Goal: Task Accomplishment & Management: Manage account settings

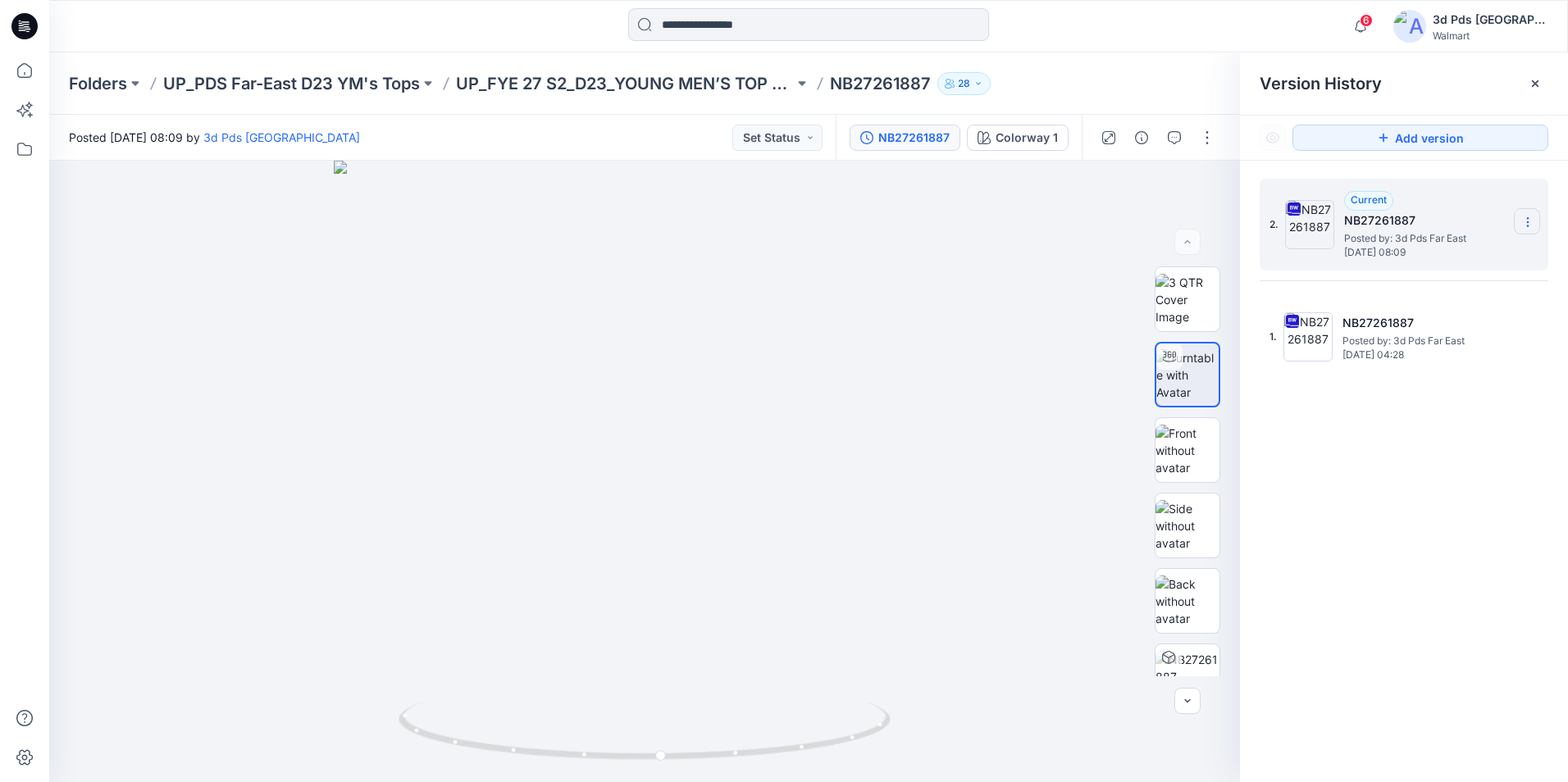
click at [1529, 221] on icon at bounding box center [1528, 222] width 14 height 14
click at [1425, 330] on span "Rename Version" at bounding box center [1418, 319] width 85 height 19
click at [1434, 218] on input "**********" at bounding box center [1446, 219] width 180 height 26
type input "**********"
click at [1441, 191] on div "2. Current NB27261887 Posted by: 3d Pds Far East Friday, August 29, 2025 08:09" at bounding box center [1392, 224] width 246 height 79
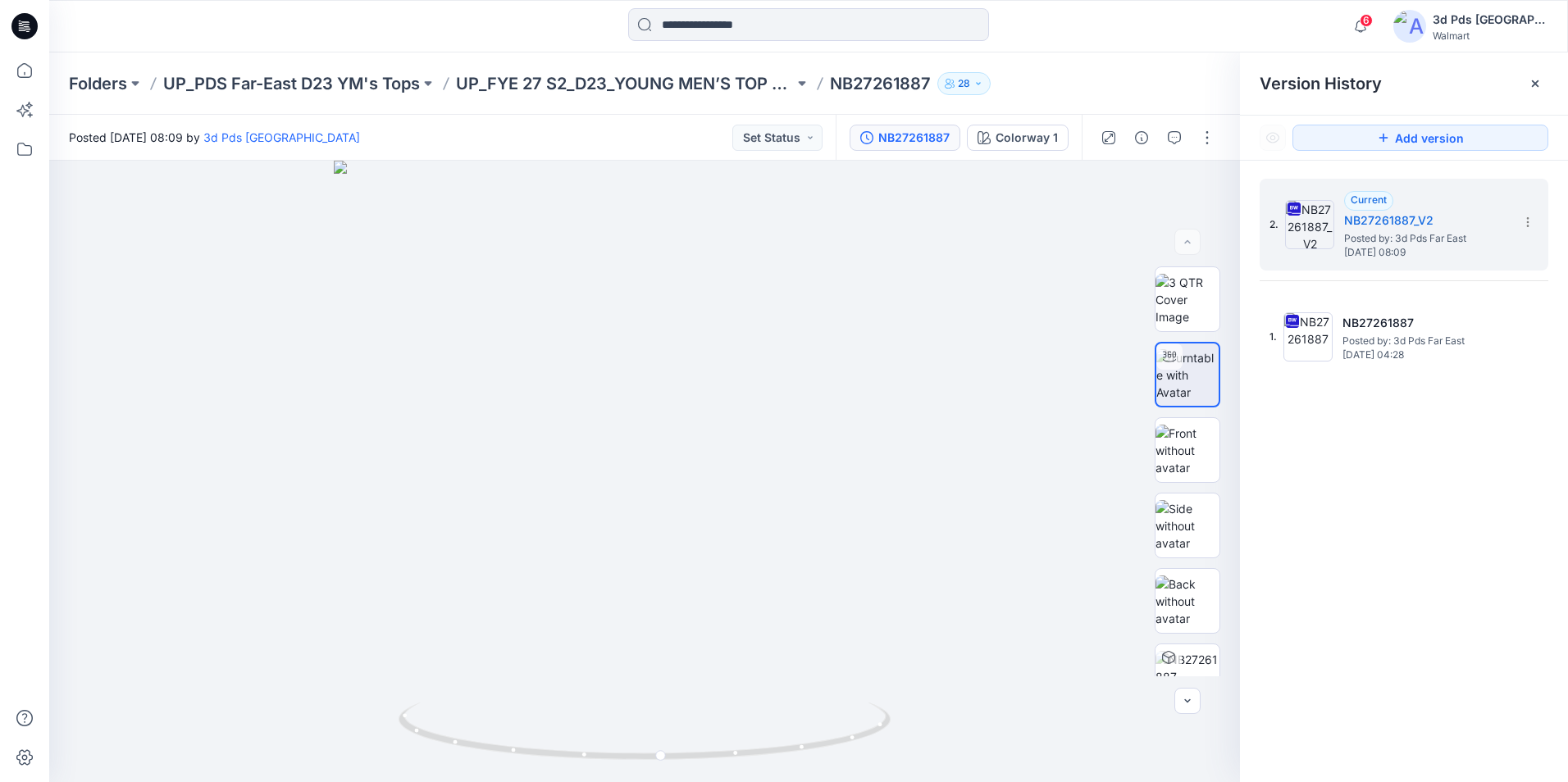
click at [1472, 478] on div "2. Current NB27261887_V2 Posted by: 3d Pds Far East Friday, August 29, 2025 08:…" at bounding box center [1404, 483] width 328 height 645
click at [679, 84] on p "UP_FYE 27 S2_D23_YOUNG MEN’S TOP PDS/[GEOGRAPHIC_DATA]" at bounding box center [624, 83] width 337 height 23
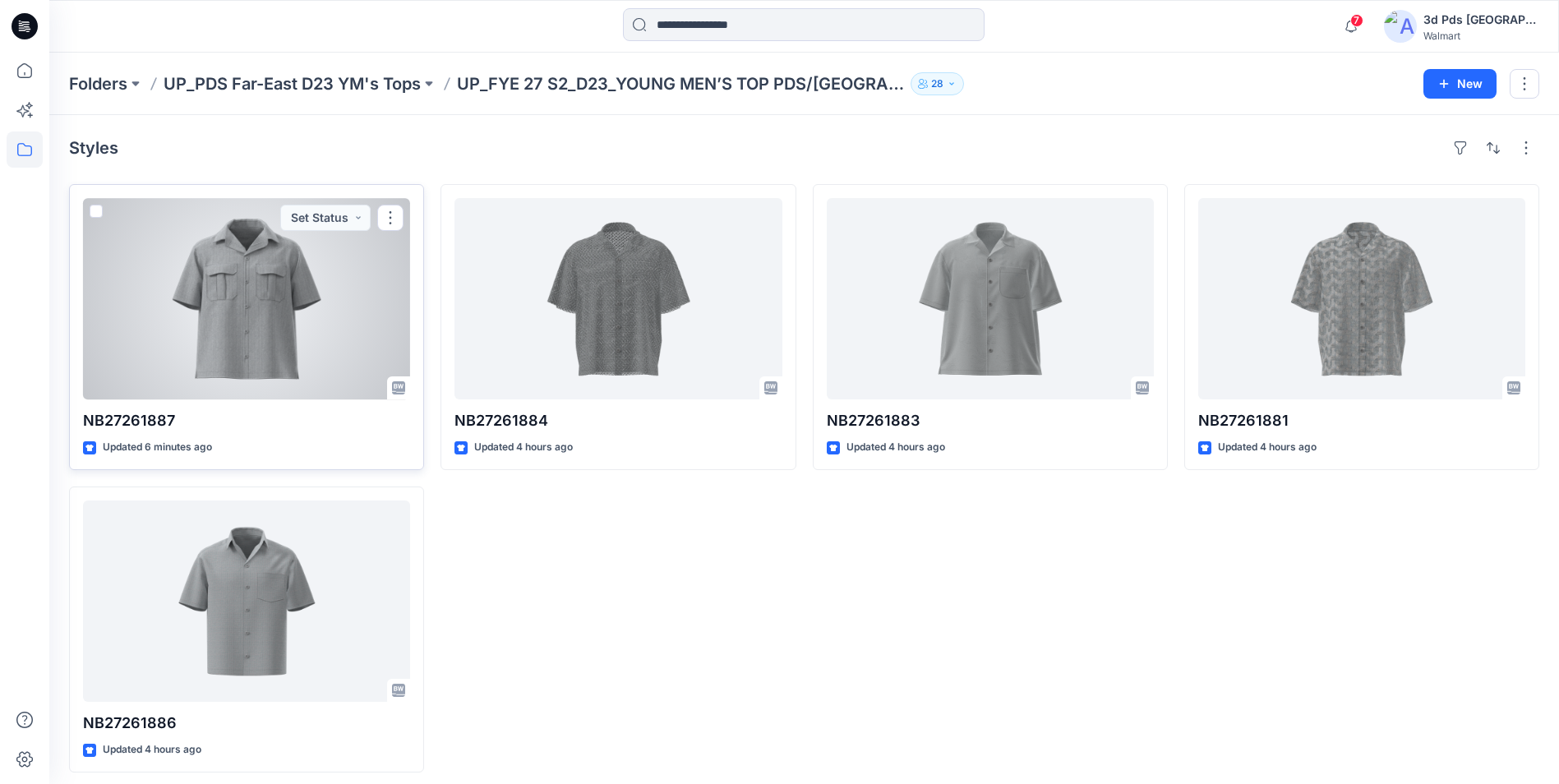
click at [316, 270] on div at bounding box center [247, 299] width 327 height 202
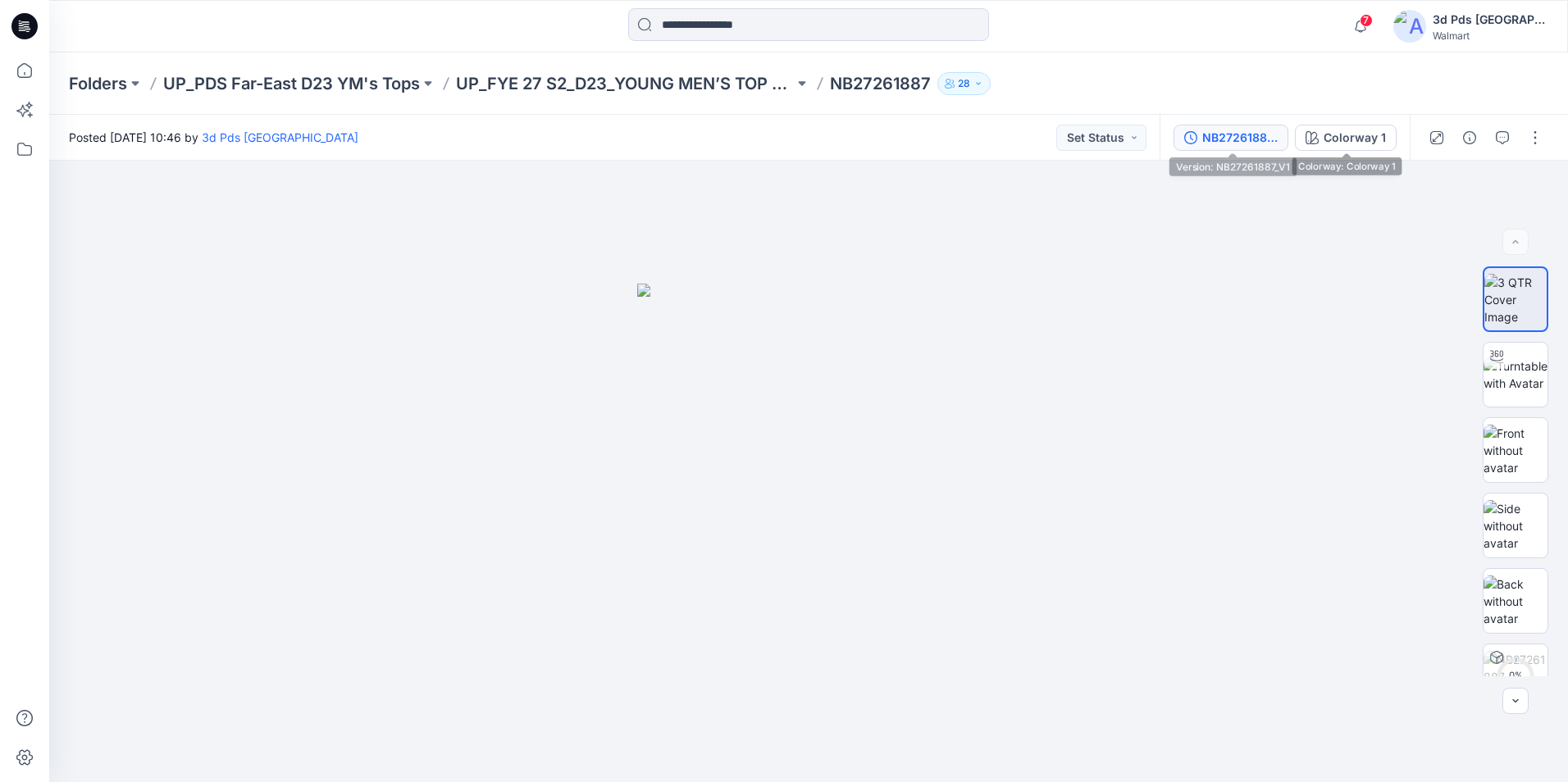
click at [1239, 138] on div "NB27261887_V1" at bounding box center [1239, 137] width 75 height 18
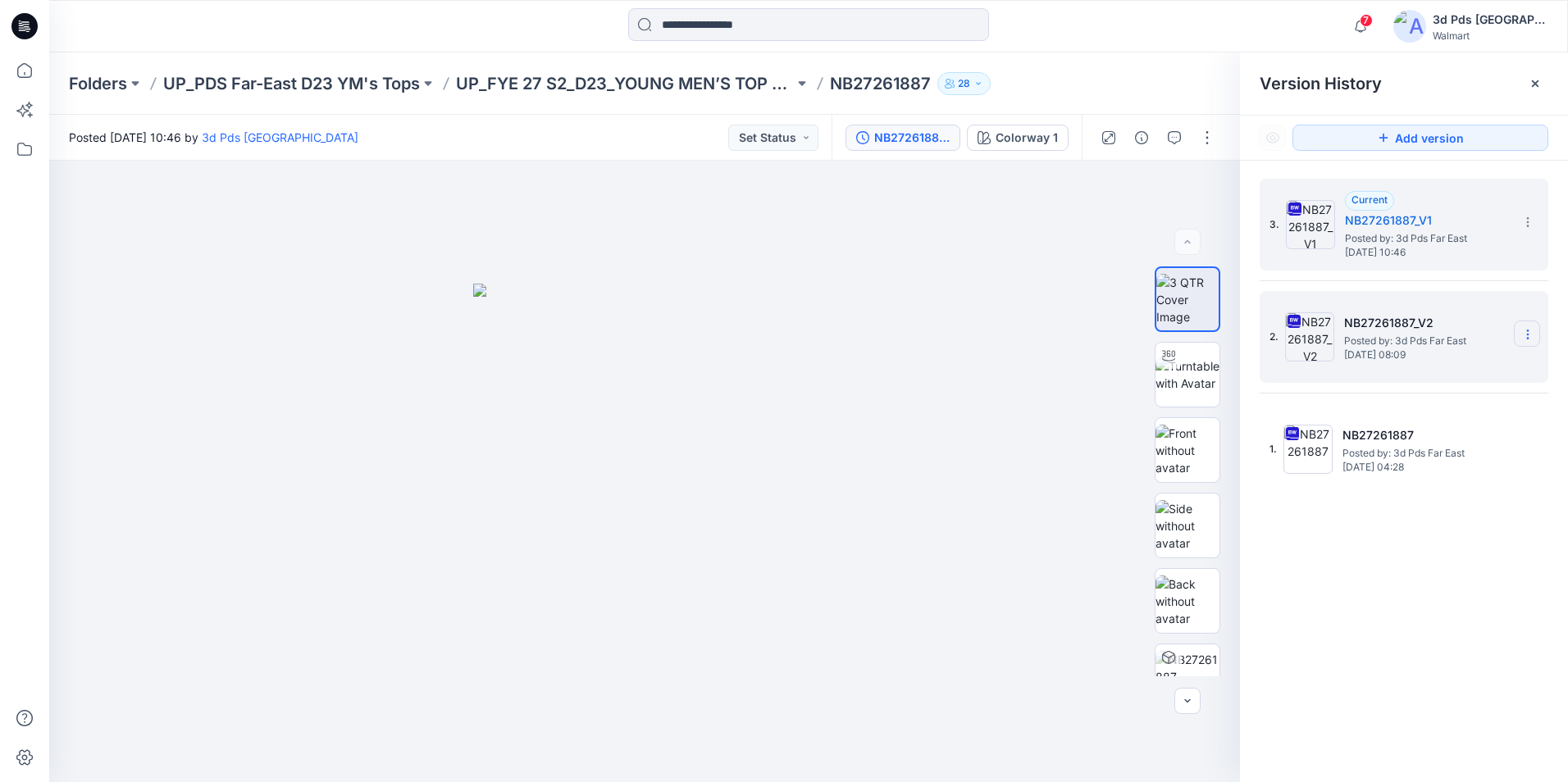
click at [1523, 331] on icon at bounding box center [1528, 335] width 14 height 14
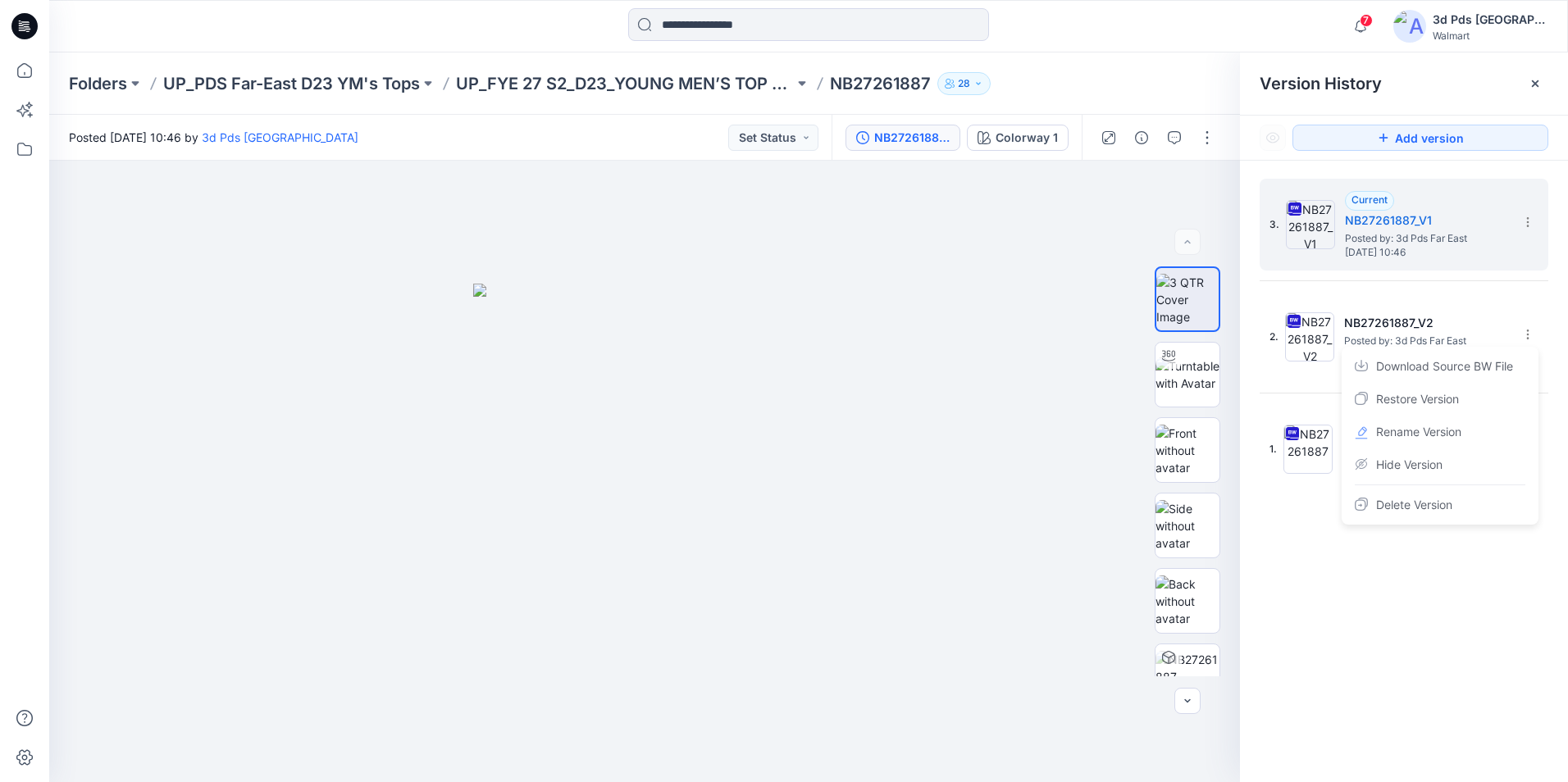
click at [1307, 576] on div "3. Current NB27261887_V1 Posted by: 3d Pds Far East Friday, August 29, 2025 10:…" at bounding box center [1404, 483] width 328 height 645
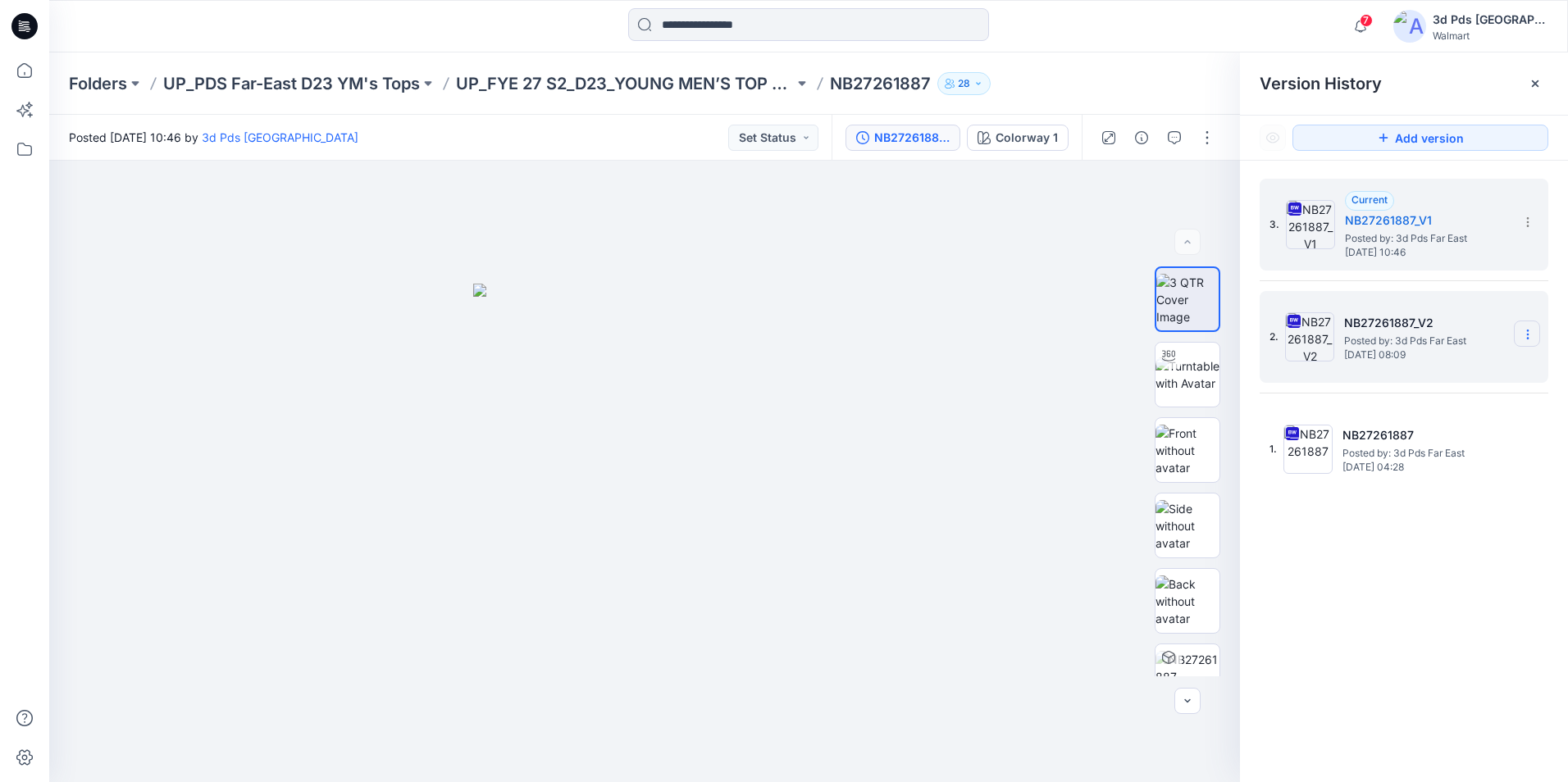
click at [1531, 342] on section at bounding box center [1527, 333] width 26 height 26
click at [1438, 504] on span "Delete Version" at bounding box center [1414, 505] width 76 height 19
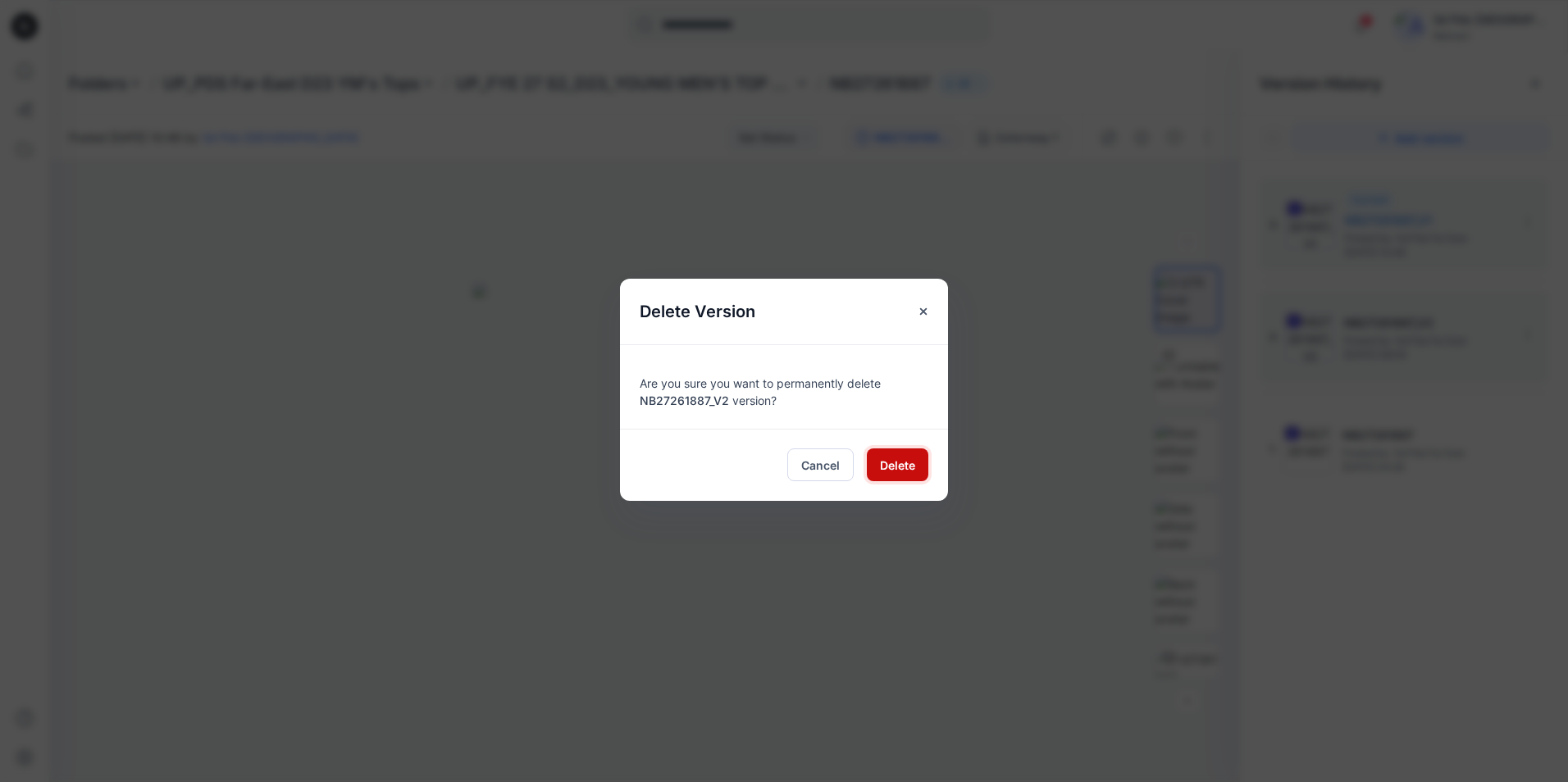
click at [891, 465] on span "Delete" at bounding box center [897, 465] width 36 height 17
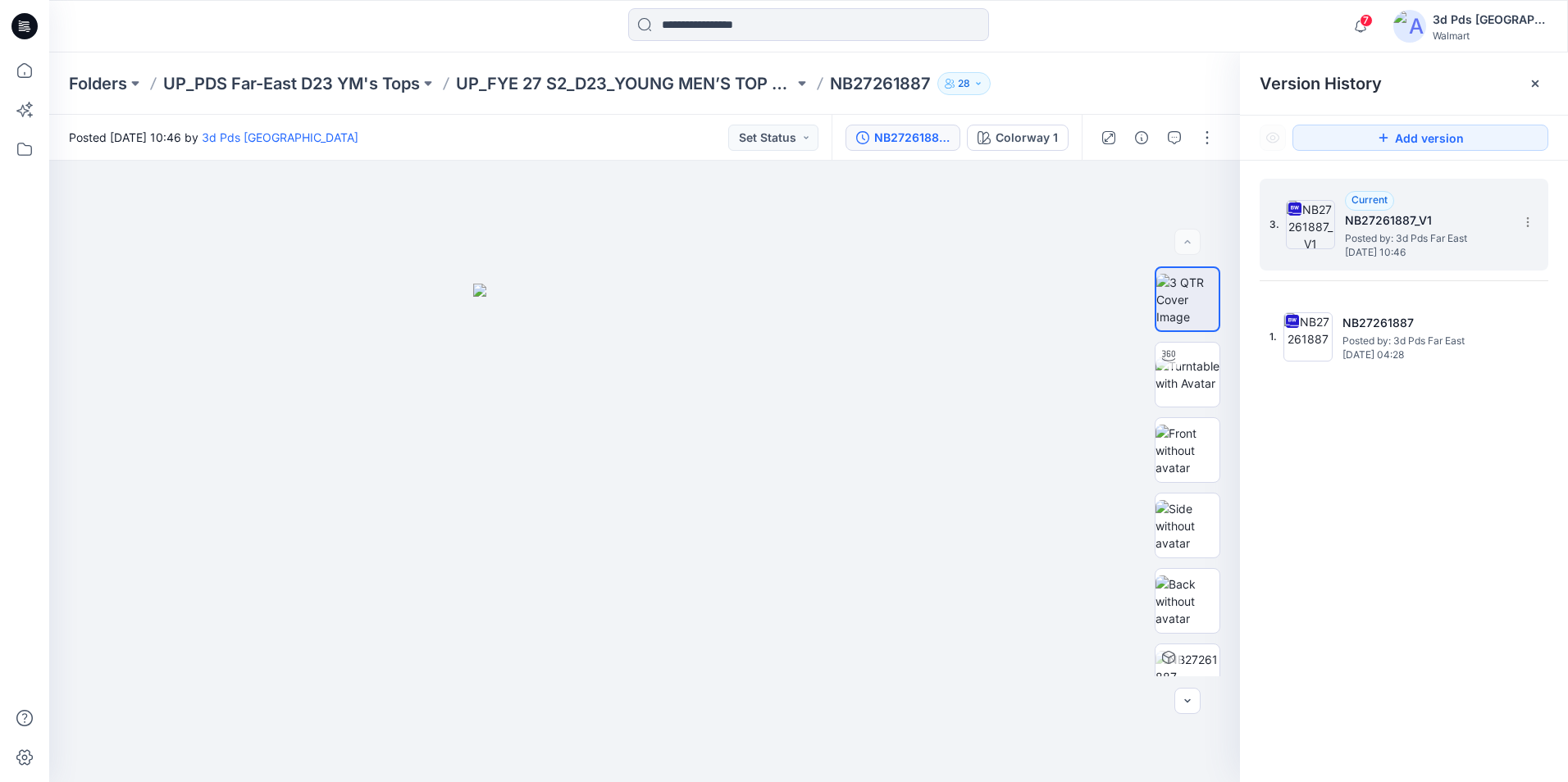
click at [1542, 223] on div "3. Current NB27261887_V1 Posted by: 3d Pds Far East Friday, August 29, 2025 10:…" at bounding box center [1403, 224] width 288 height 92
click at [1532, 223] on icon at bounding box center [1528, 222] width 14 height 14
click at [1441, 320] on span "Rename Version" at bounding box center [1418, 319] width 85 height 19
click at [1447, 219] on input "**********" at bounding box center [1446, 219] width 180 height 26
type input "**********"
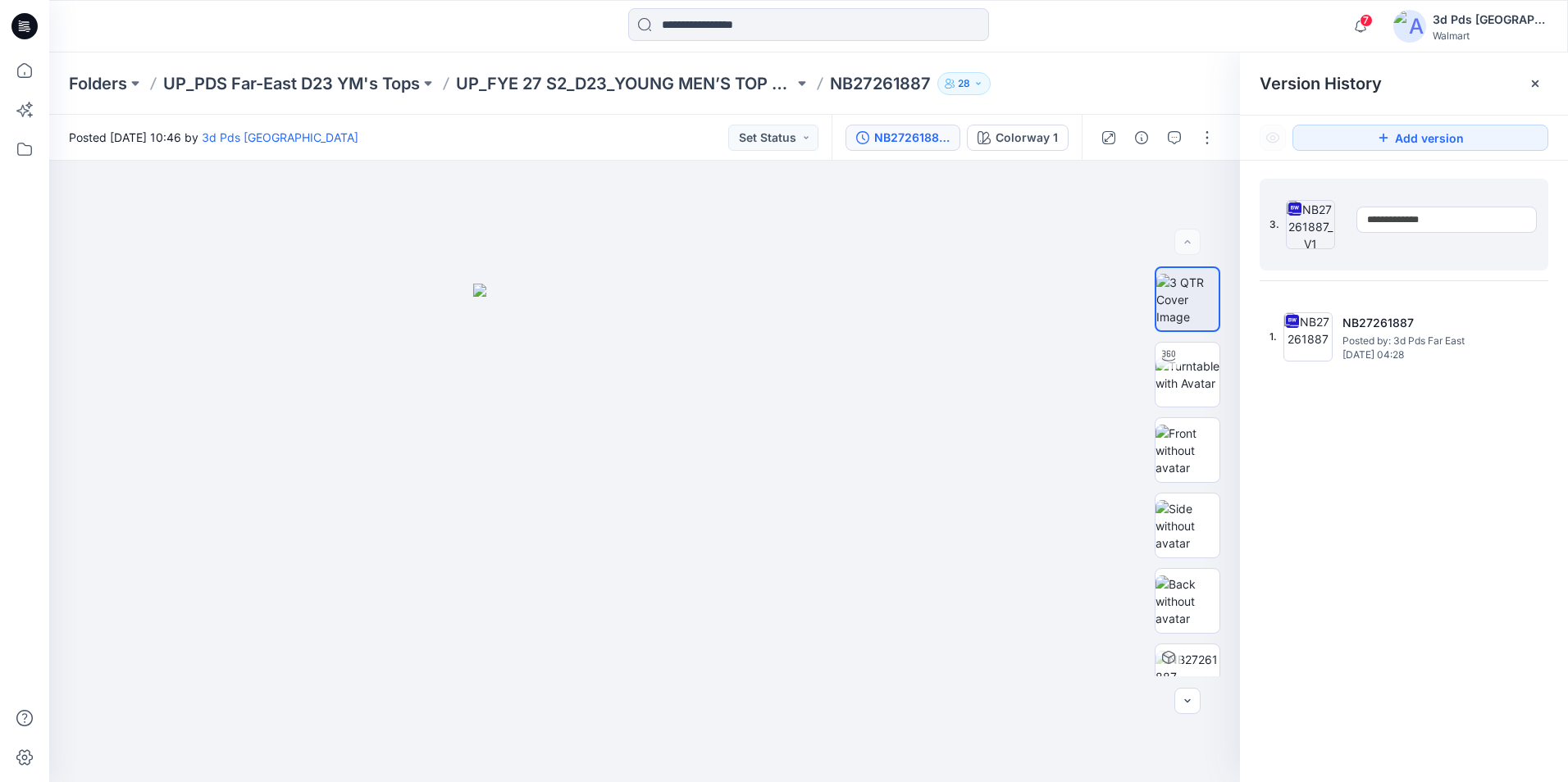
drag, startPoint x: 1372, startPoint y: 495, endPoint x: 1362, endPoint y: 495, distance: 10.0
click at [1362, 495] on div "**********" at bounding box center [1404, 483] width 328 height 645
drag, startPoint x: 1362, startPoint y: 495, endPoint x: 1427, endPoint y: 597, distance: 121.0
click at [1427, 597] on div "3. Current NB27261887_V2 Posted by: 3d Pds Far East Friday, August 29, 2025 10:…" at bounding box center [1404, 483] width 328 height 645
click at [1379, 238] on span "Posted by: 3d Pds Far East" at bounding box center [1427, 238] width 164 height 16
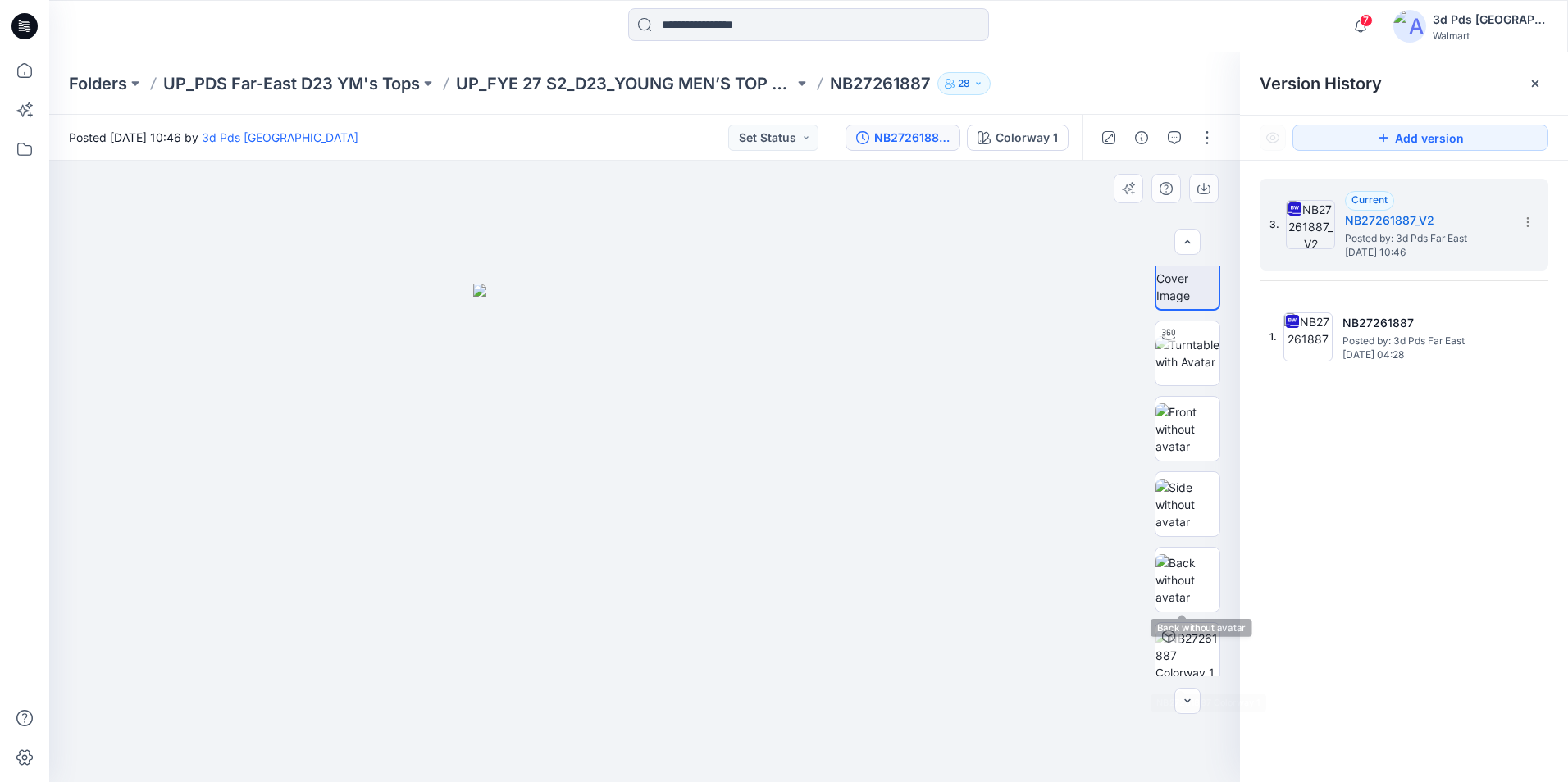
scroll to position [33, 0]
click at [1199, 131] on button "button" at bounding box center [1207, 137] width 26 height 26
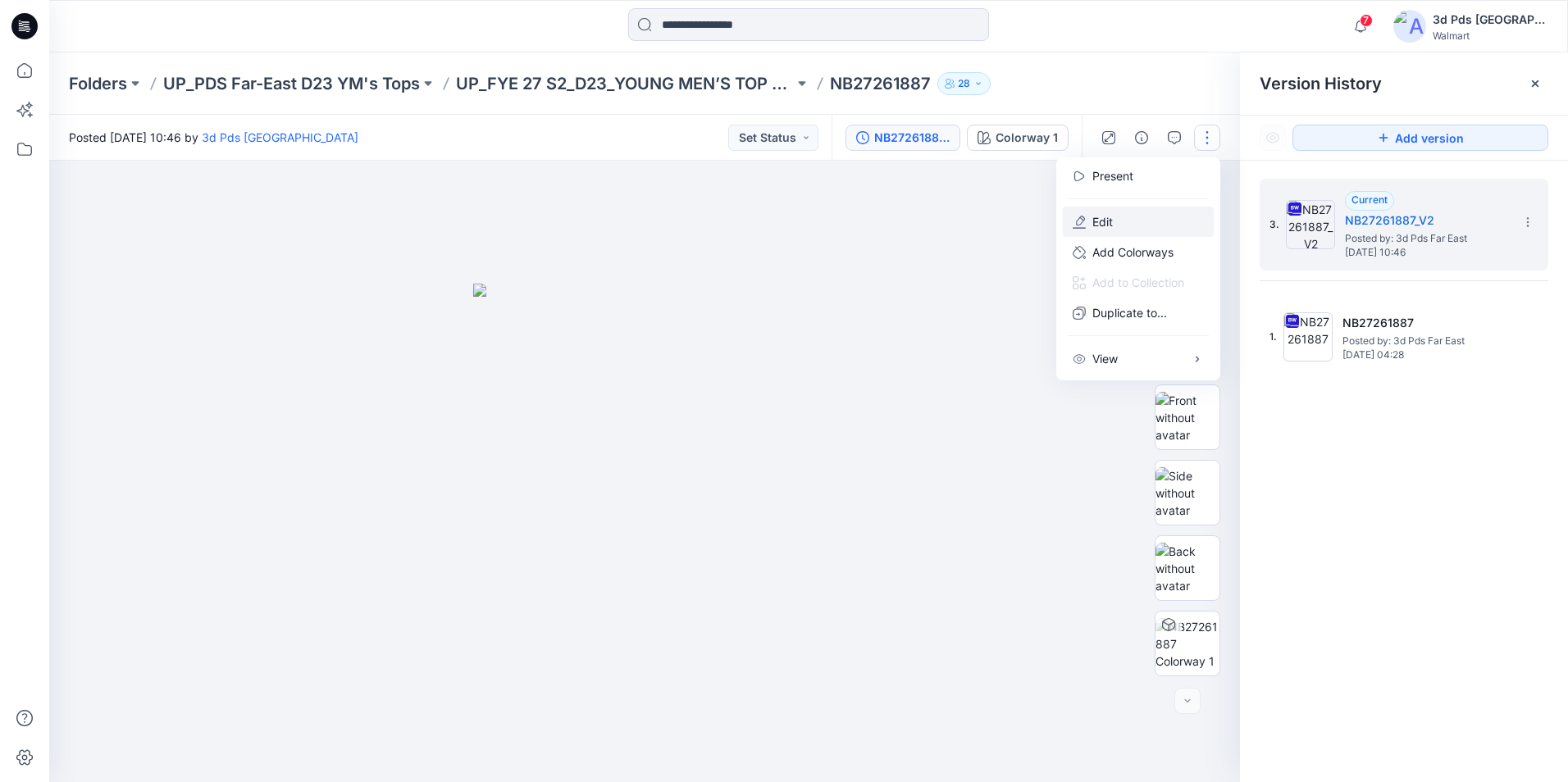
click at [1105, 216] on p "Edit" at bounding box center [1102, 221] width 20 height 17
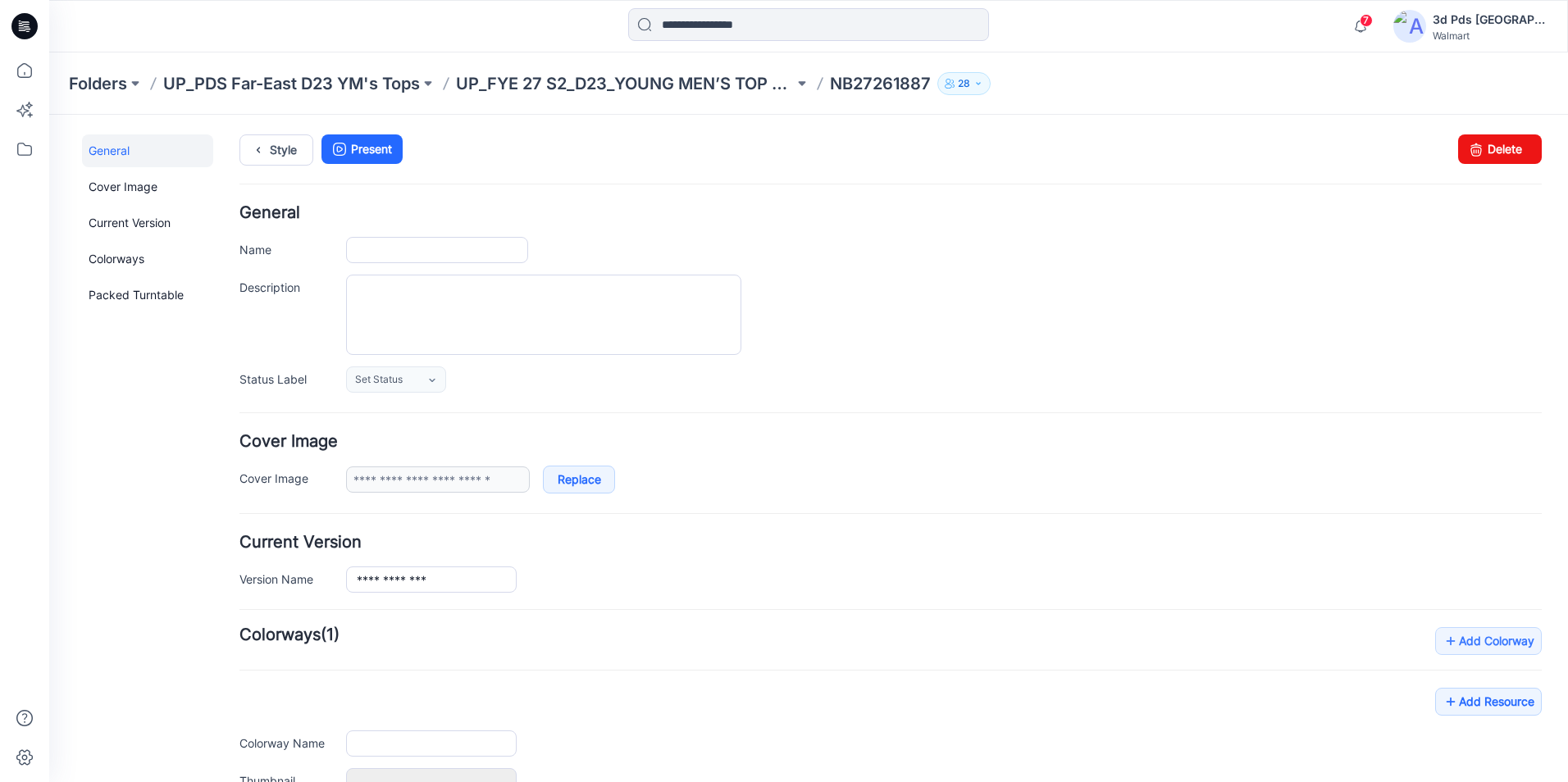
type input "**********"
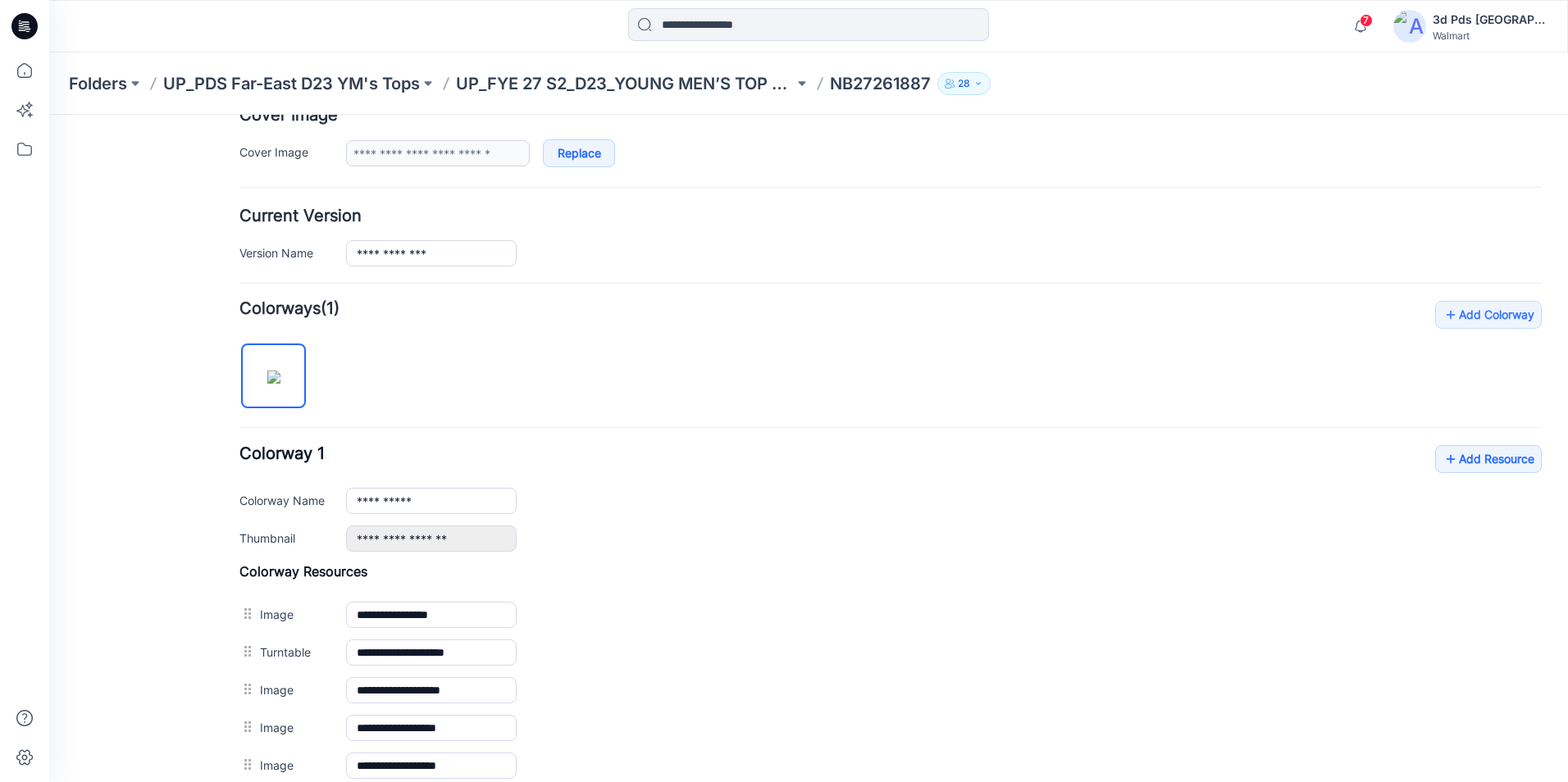
scroll to position [328, 0]
click at [1498, 457] on link "Add Resource" at bounding box center [1489, 457] width 107 height 28
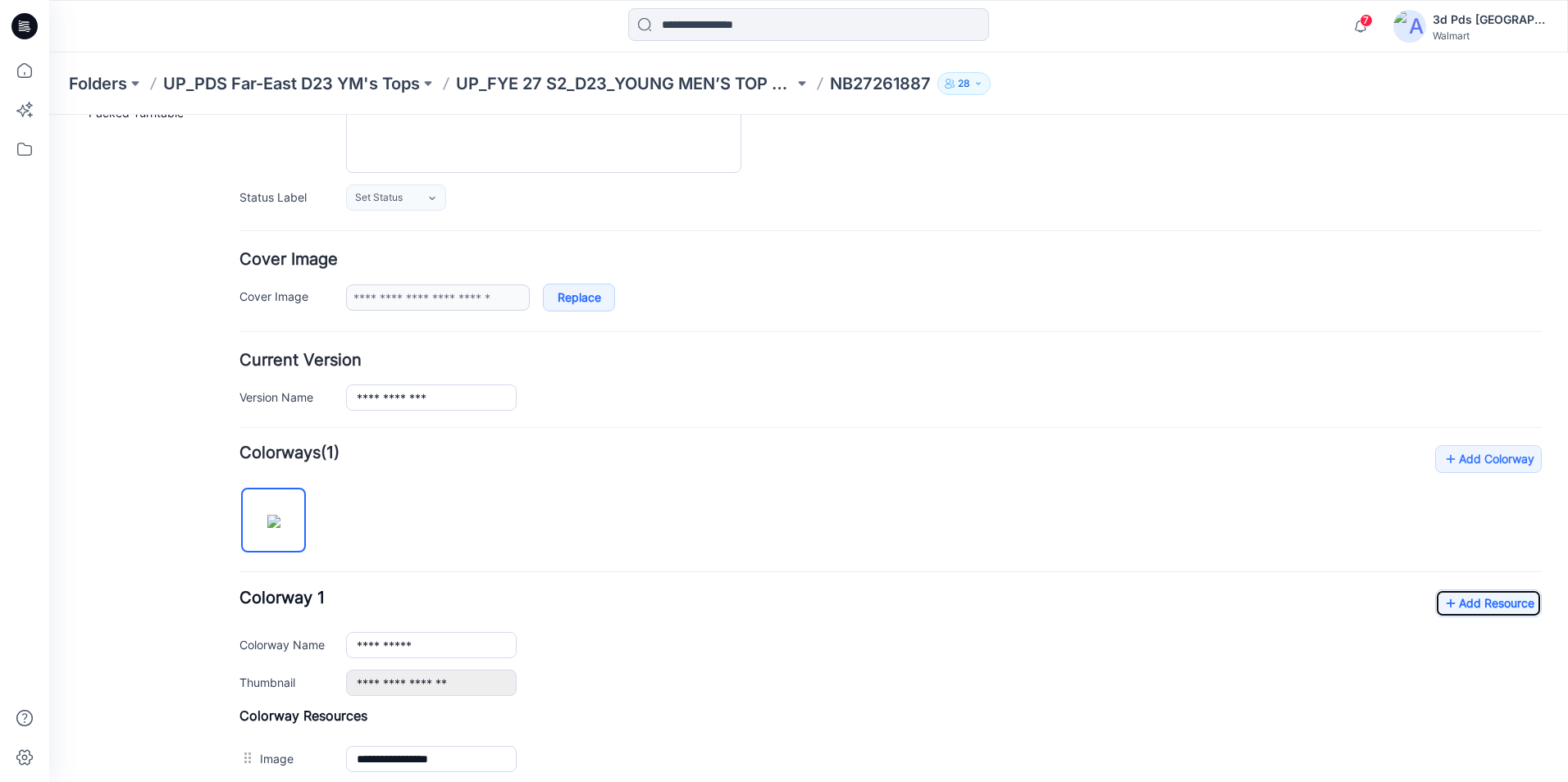
scroll to position [0, 0]
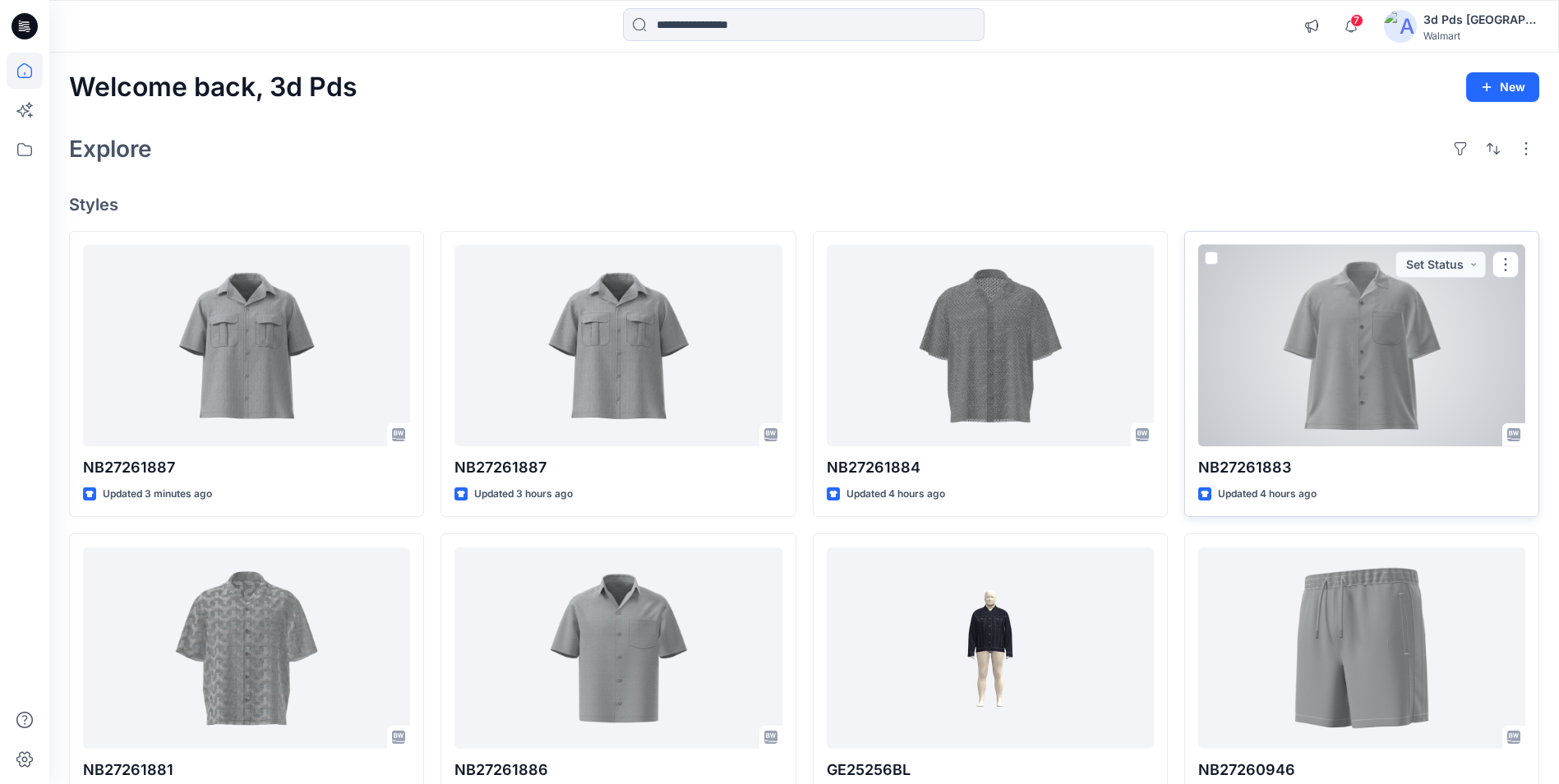
click at [1352, 363] on div at bounding box center [1362, 346] width 327 height 202
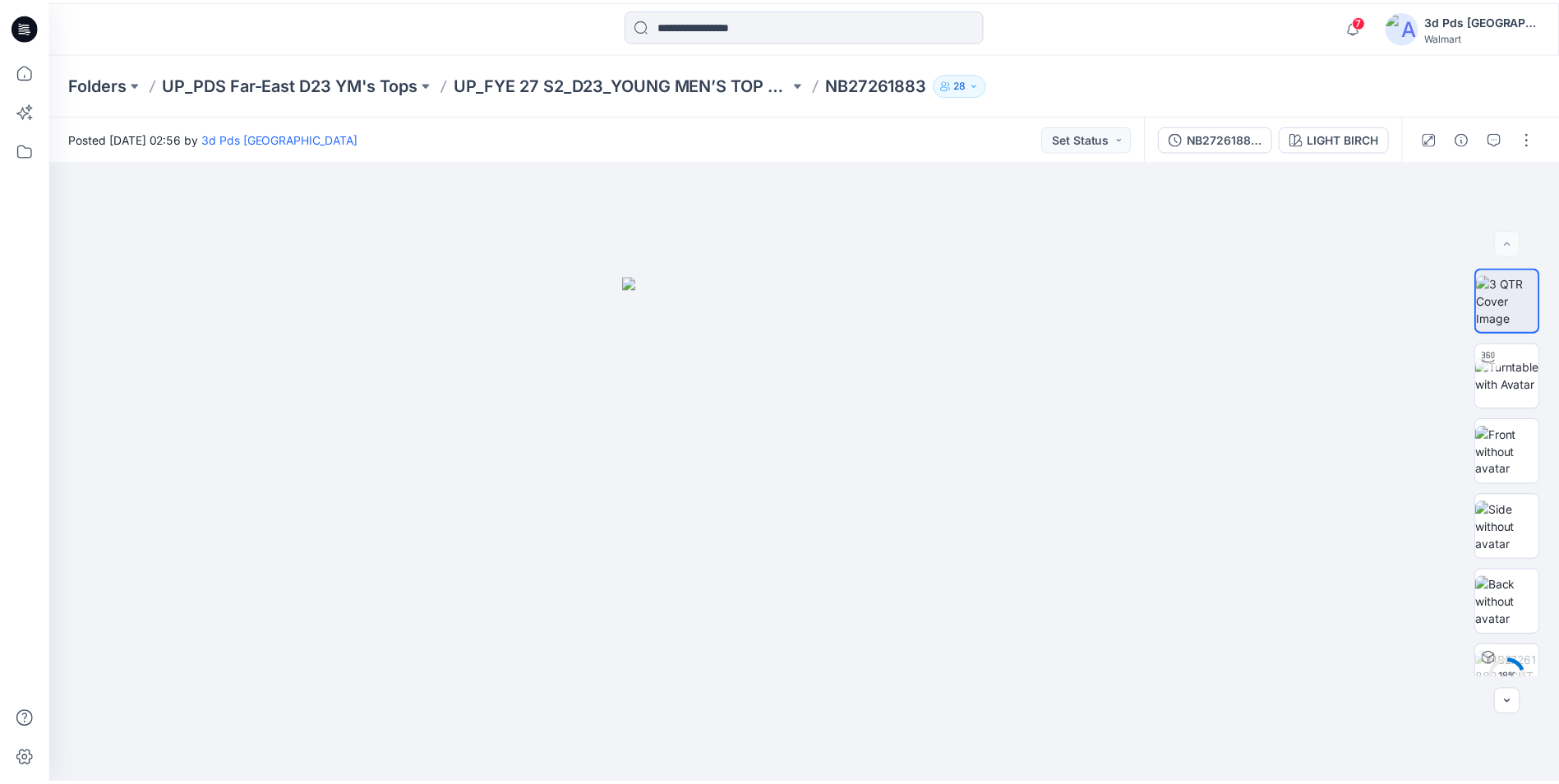
scroll to position [82, 0]
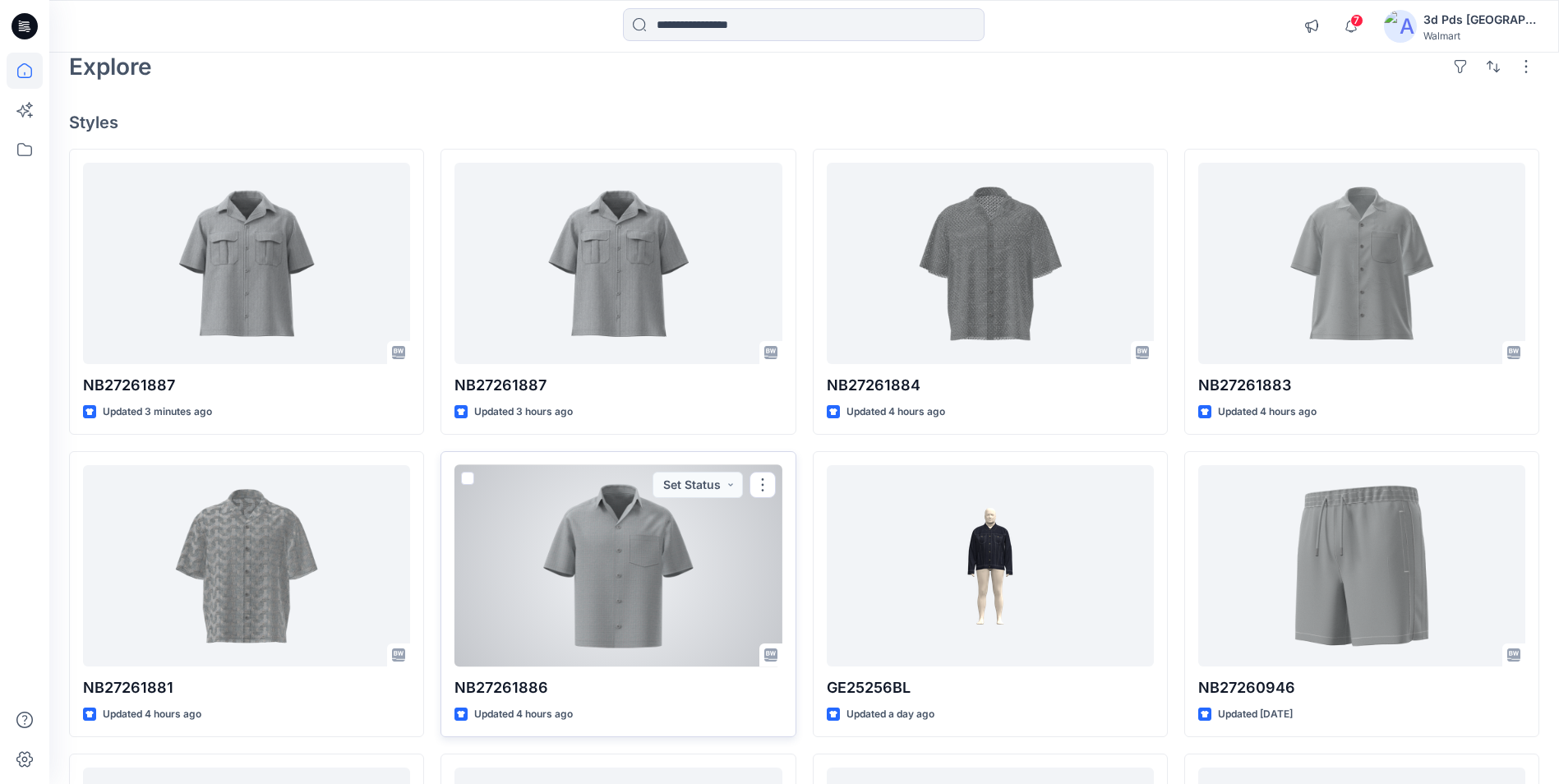
click at [607, 583] on div at bounding box center [618, 566] width 327 height 202
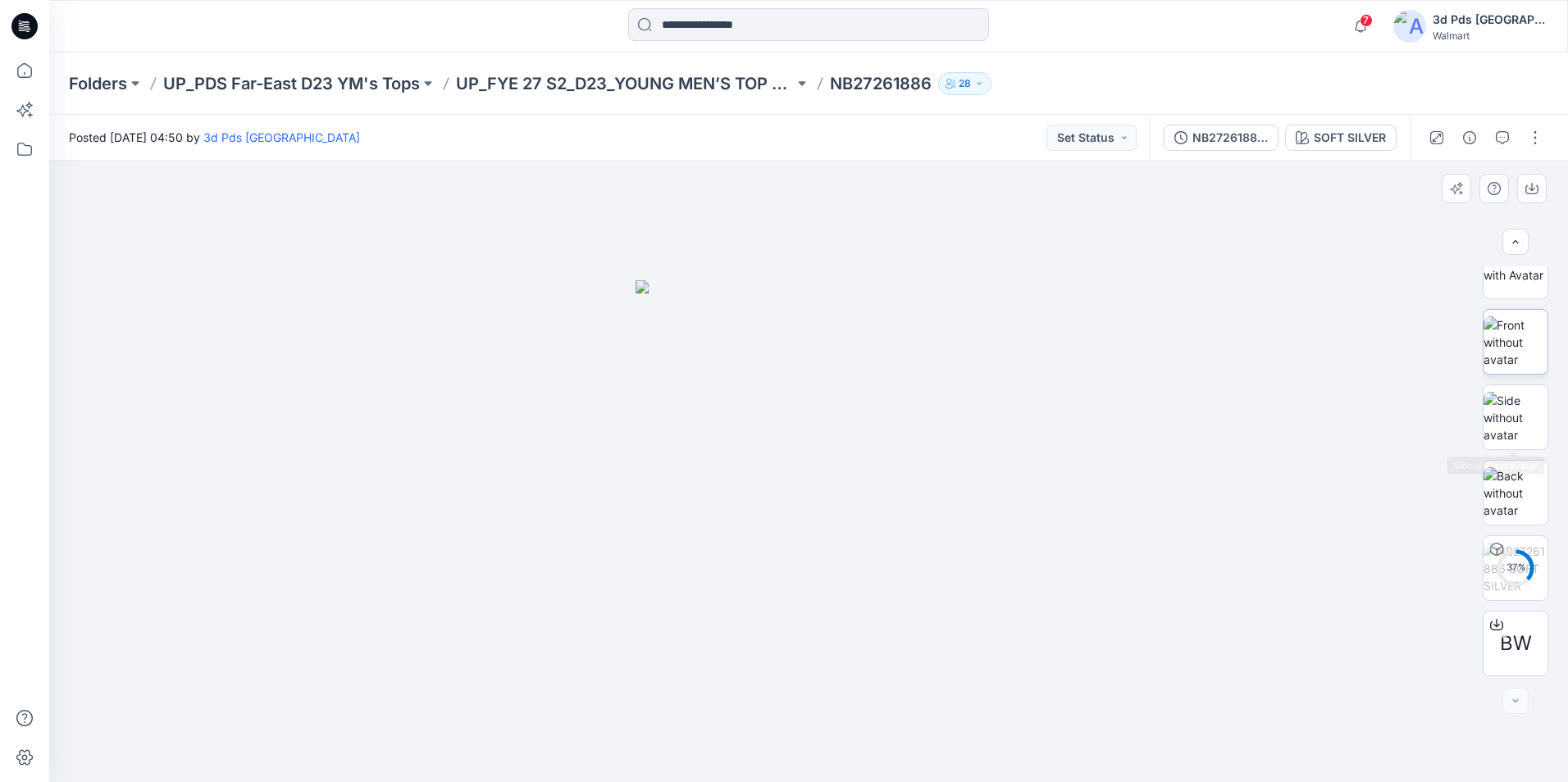
scroll to position [26, 0]
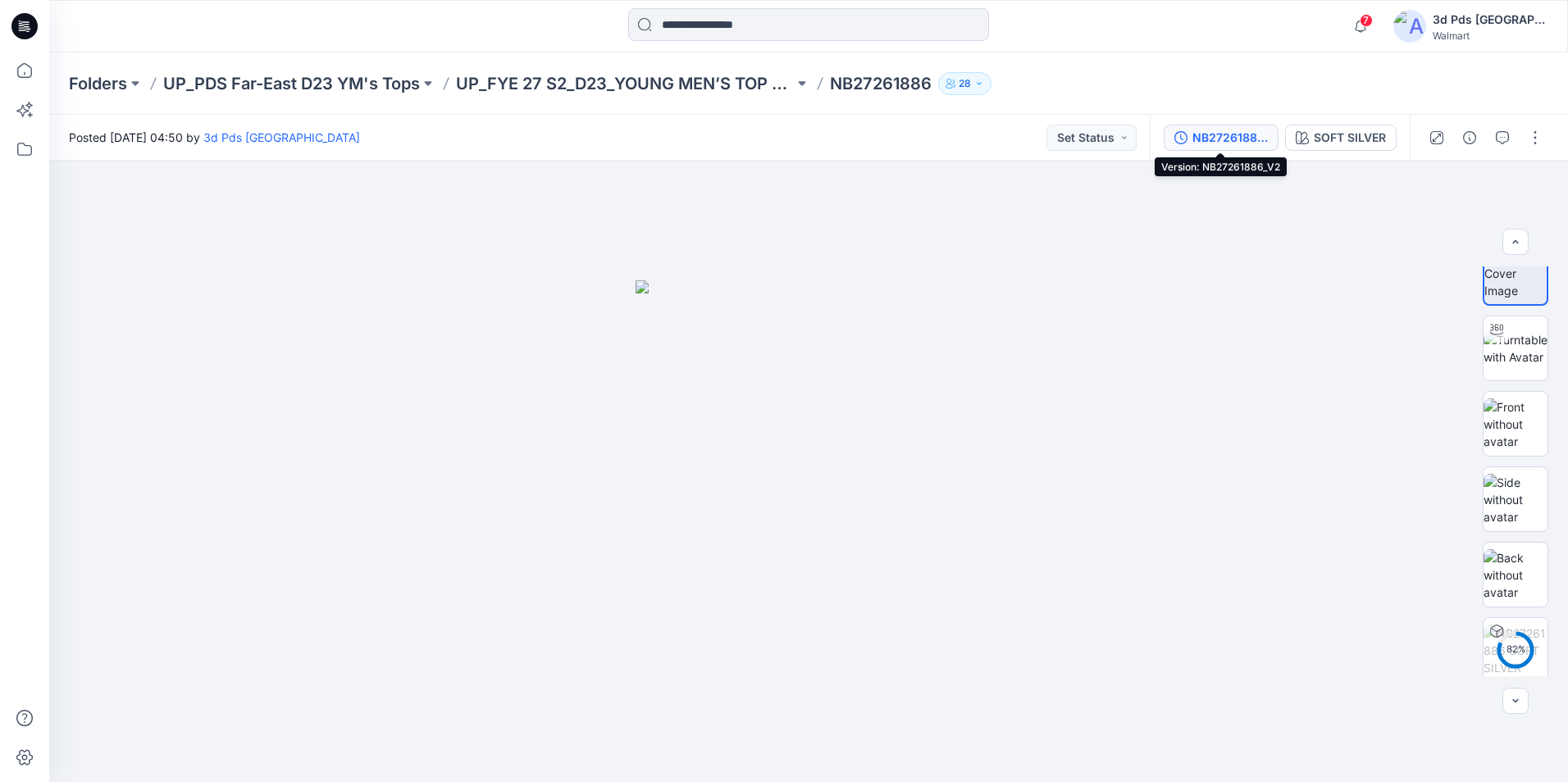
click at [1227, 137] on div "NB27261886_V2" at bounding box center [1230, 137] width 75 height 18
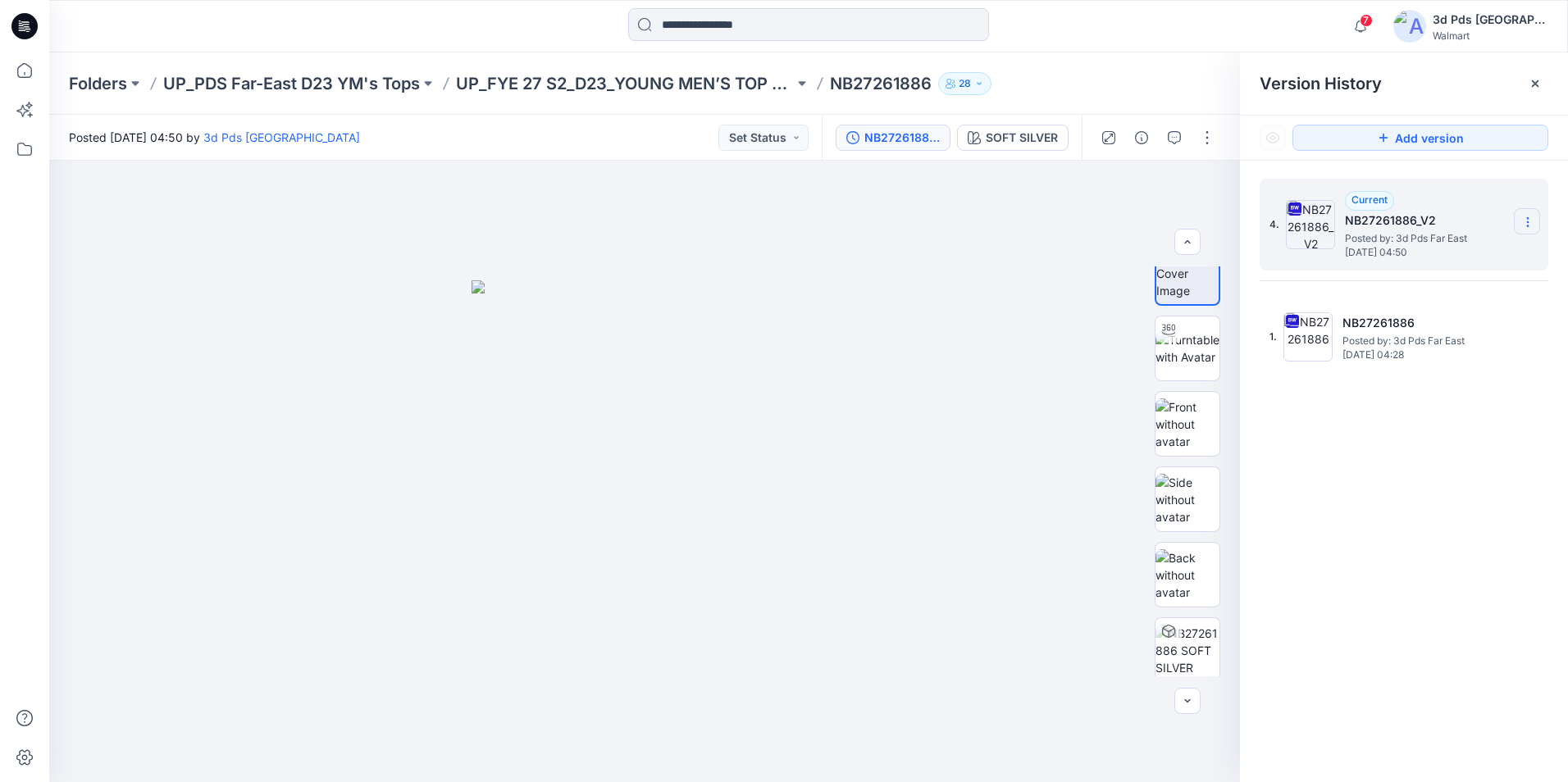
click at [1521, 227] on icon at bounding box center [1528, 222] width 14 height 14
click at [1429, 364] on span "Delete Version" at bounding box center [1414, 359] width 76 height 19
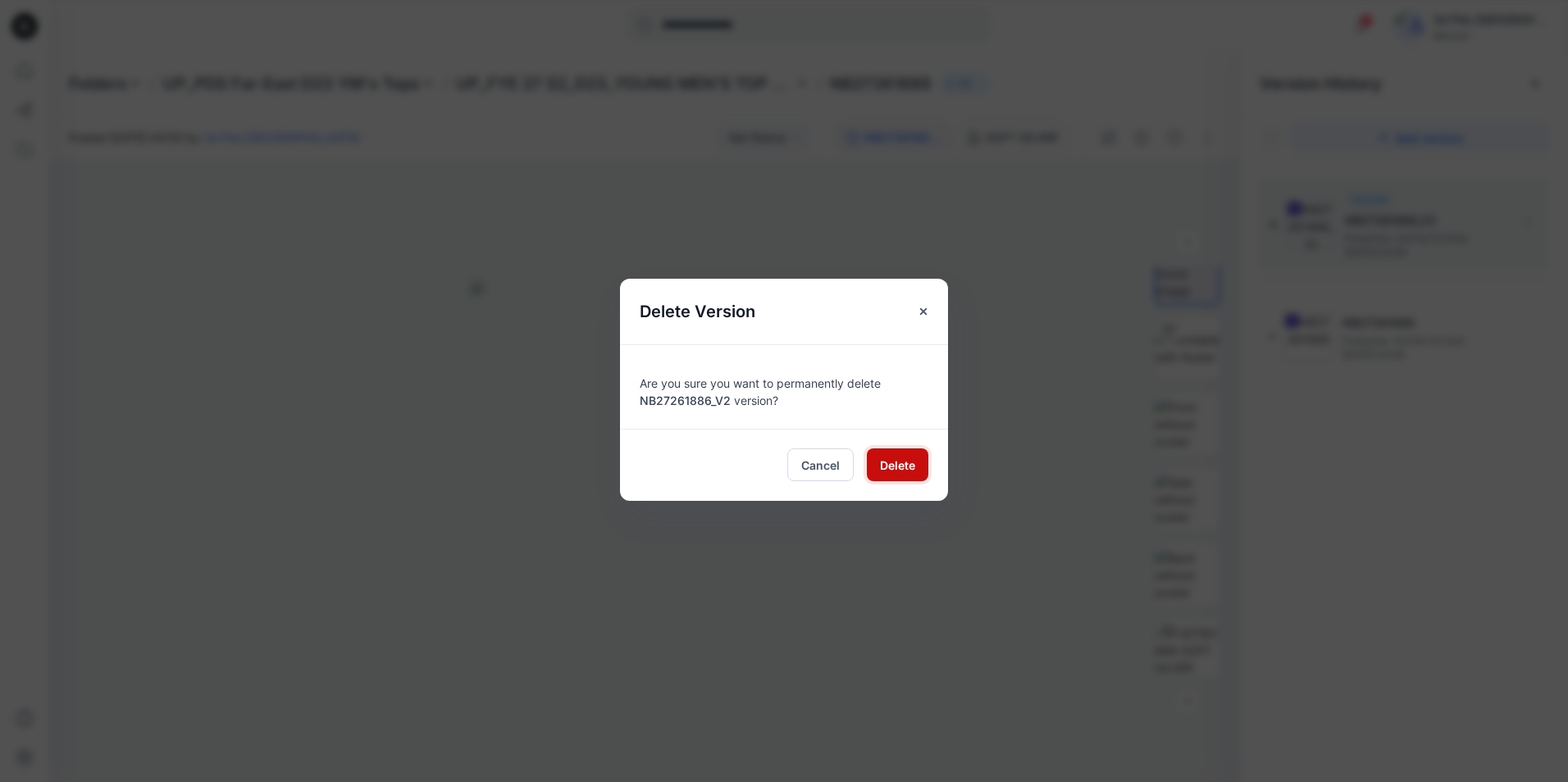
click at [903, 468] on span "Delete" at bounding box center [897, 465] width 36 height 17
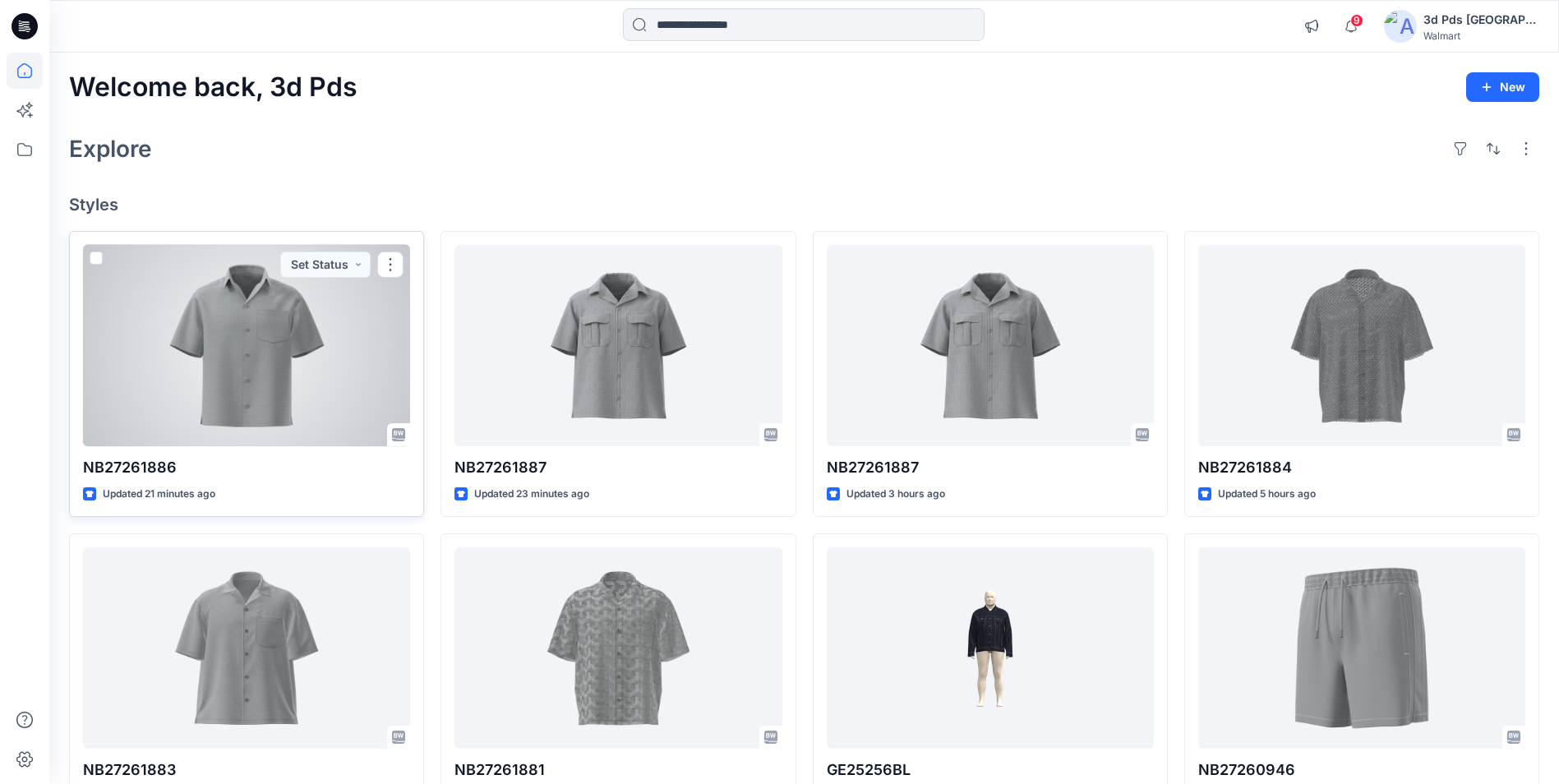
click at [308, 318] on div at bounding box center [247, 346] width 327 height 202
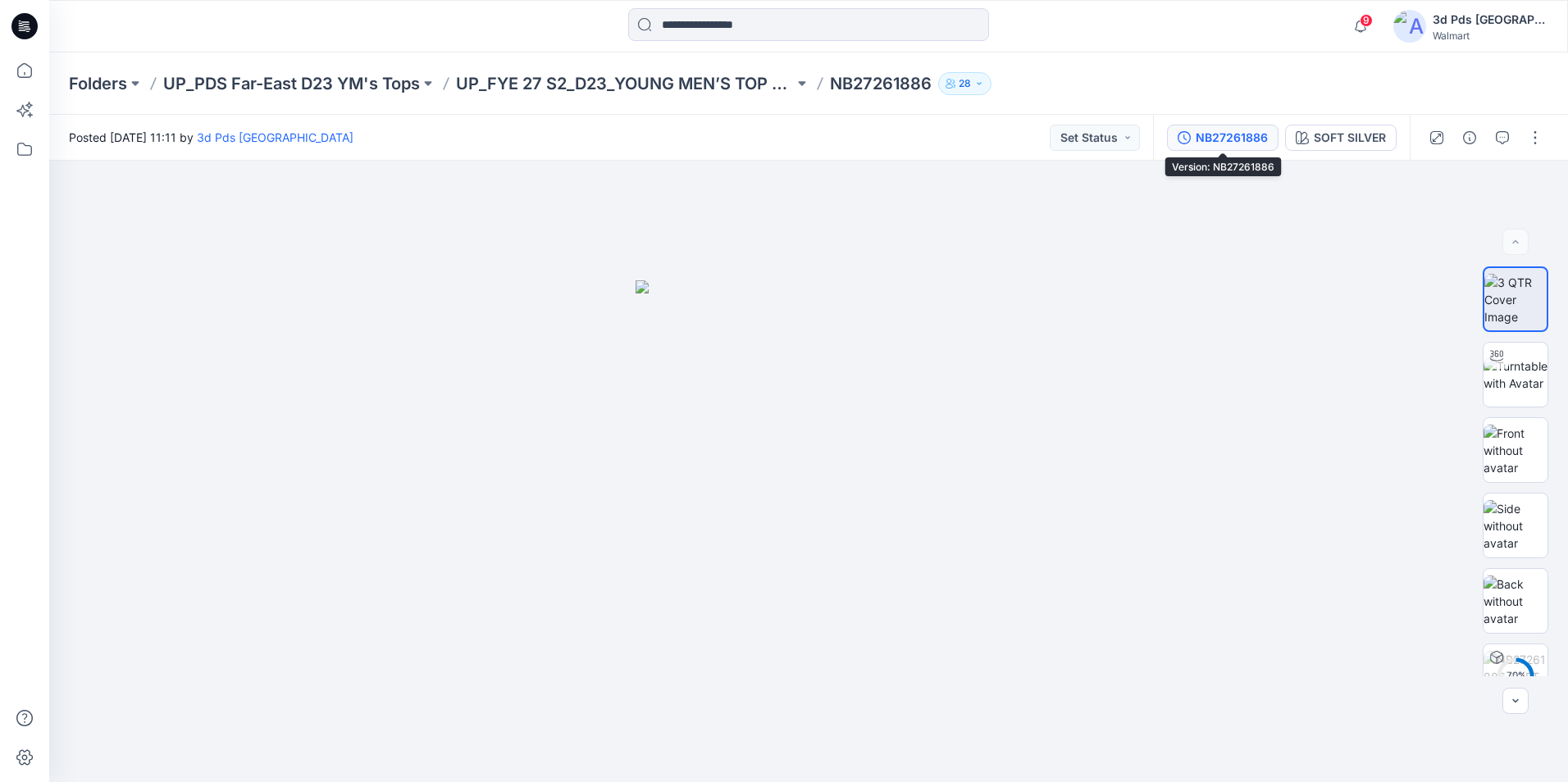
click at [1233, 140] on div "NB27261886" at bounding box center [1231, 137] width 72 height 18
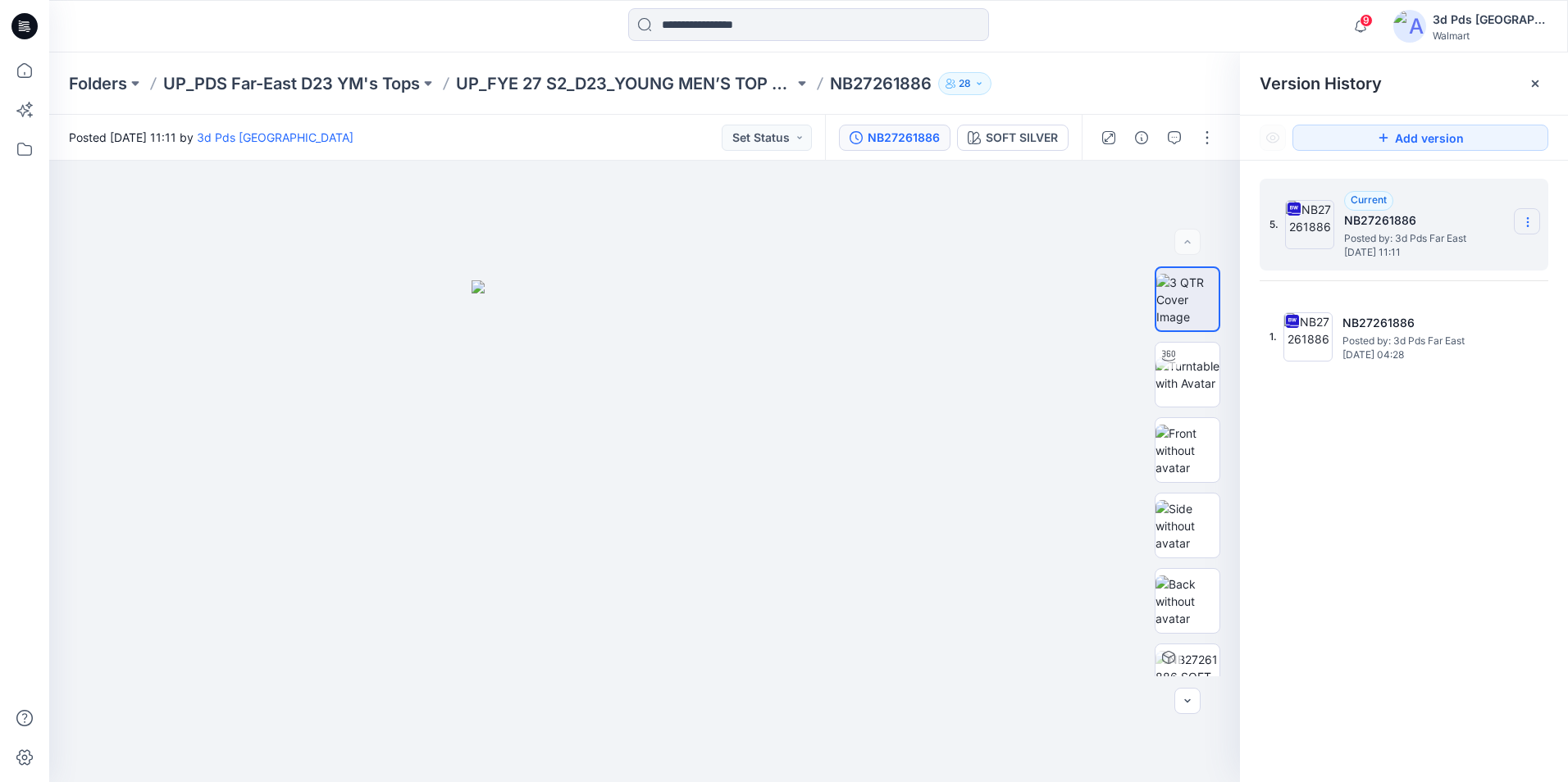
click at [1521, 219] on icon at bounding box center [1528, 222] width 14 height 14
click at [1422, 324] on span "Rename Version" at bounding box center [1418, 319] width 85 height 19
click at [1443, 226] on input "**********" at bounding box center [1446, 219] width 180 height 26
type input "**********"
click at [1402, 500] on div "**********" at bounding box center [1404, 483] width 328 height 645
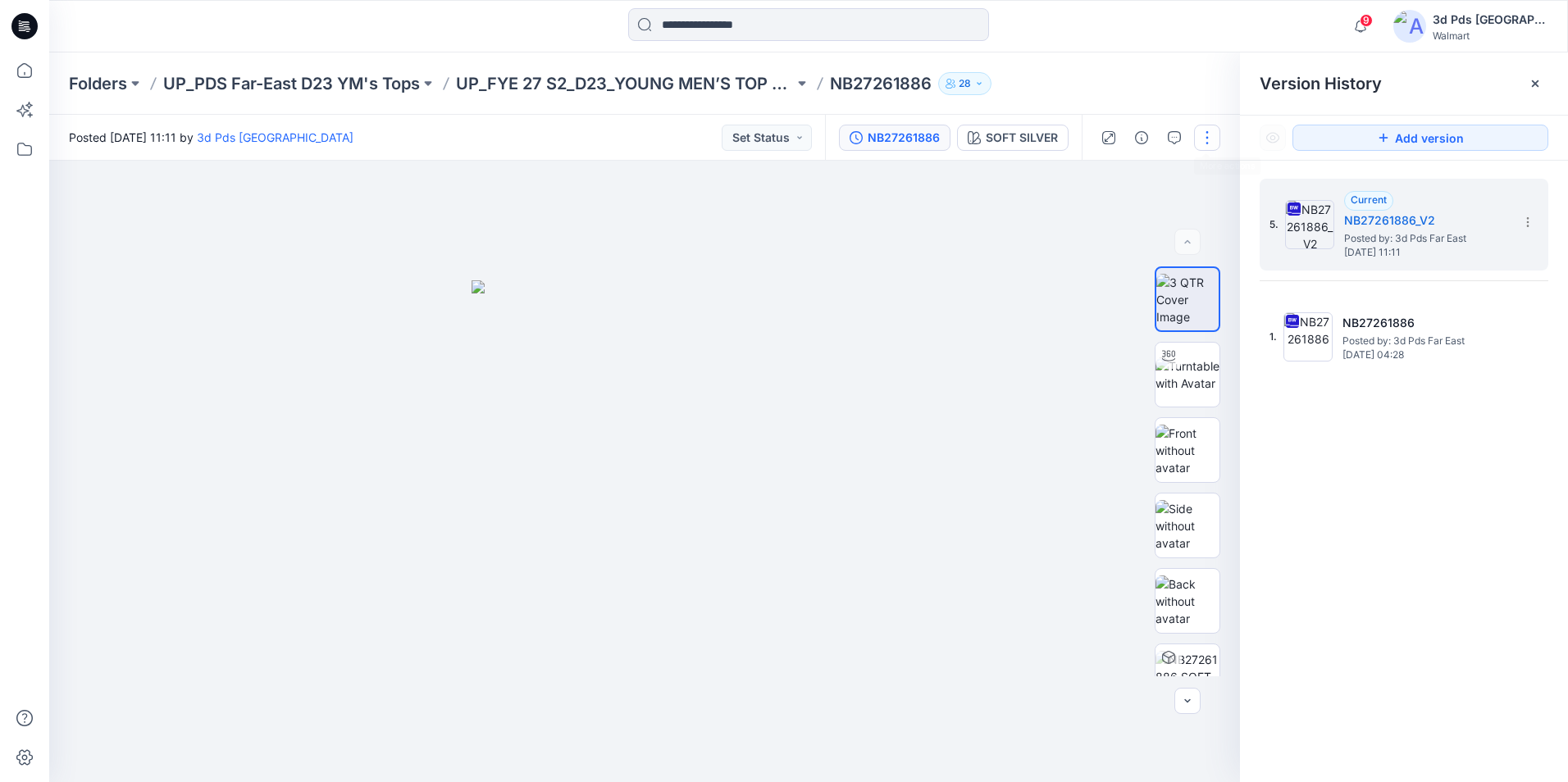
click at [1208, 143] on button "button" at bounding box center [1207, 137] width 26 height 26
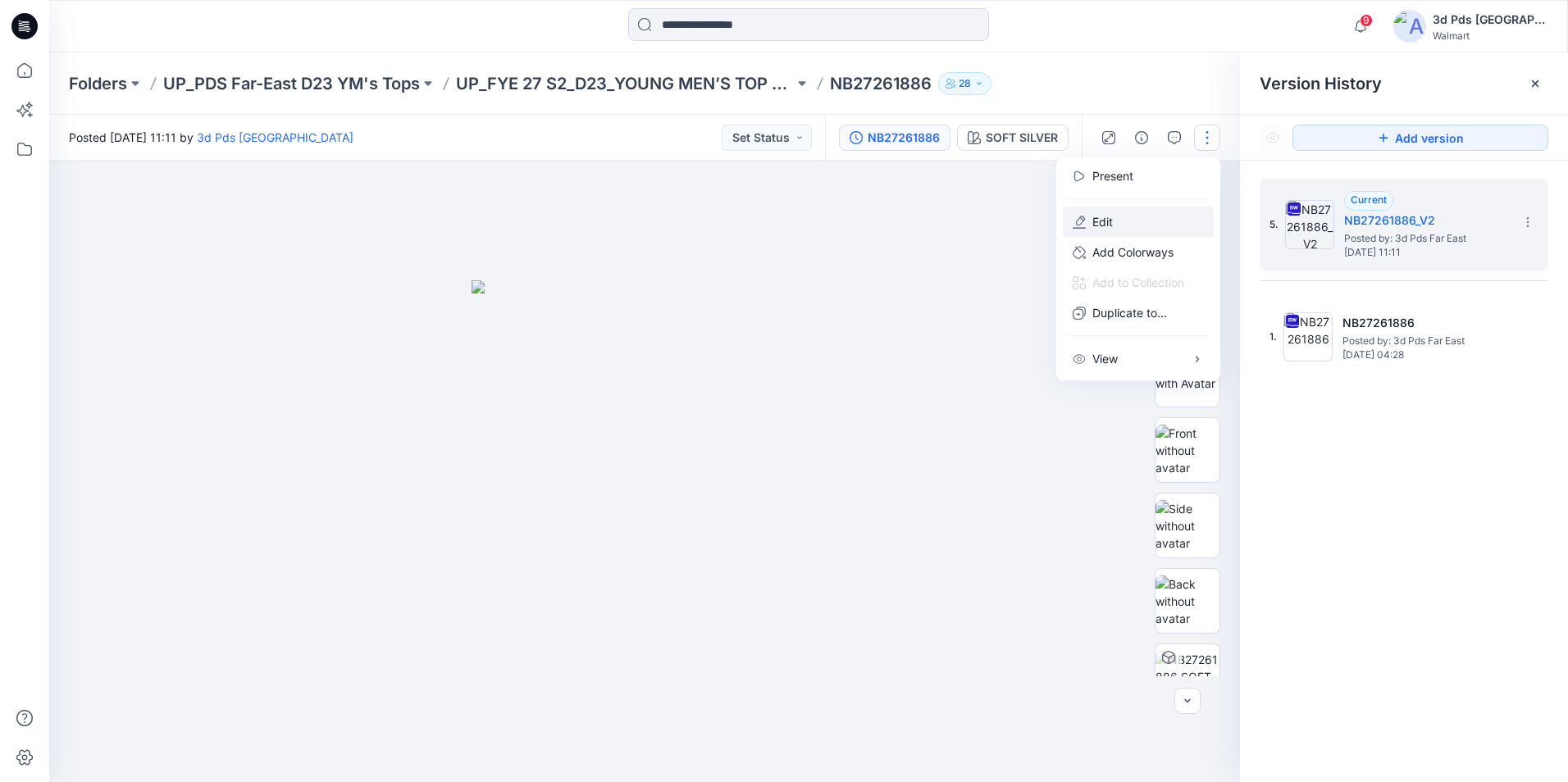
click at [1116, 229] on button "Edit" at bounding box center [1138, 221] width 151 height 30
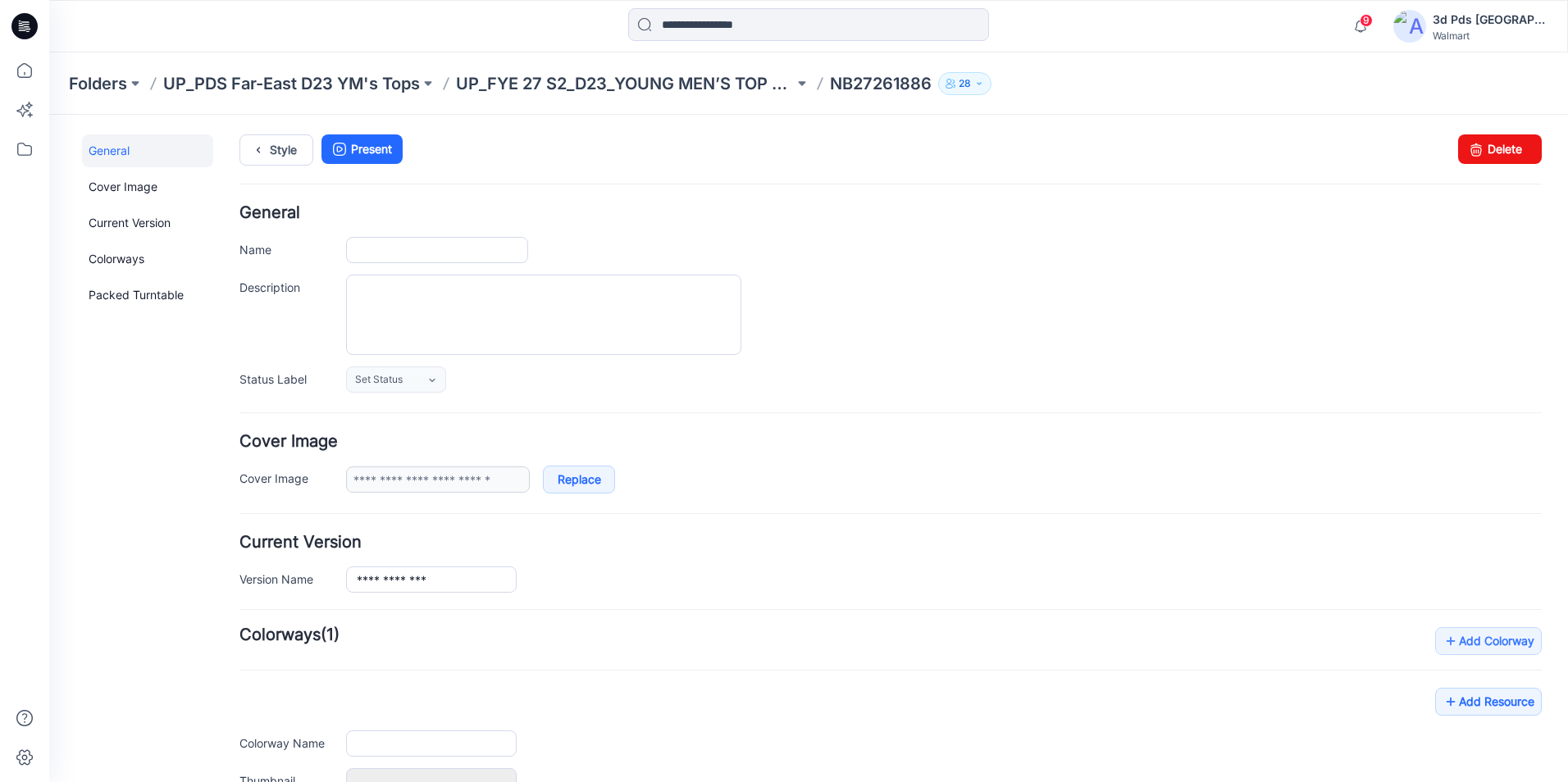
type input "**********"
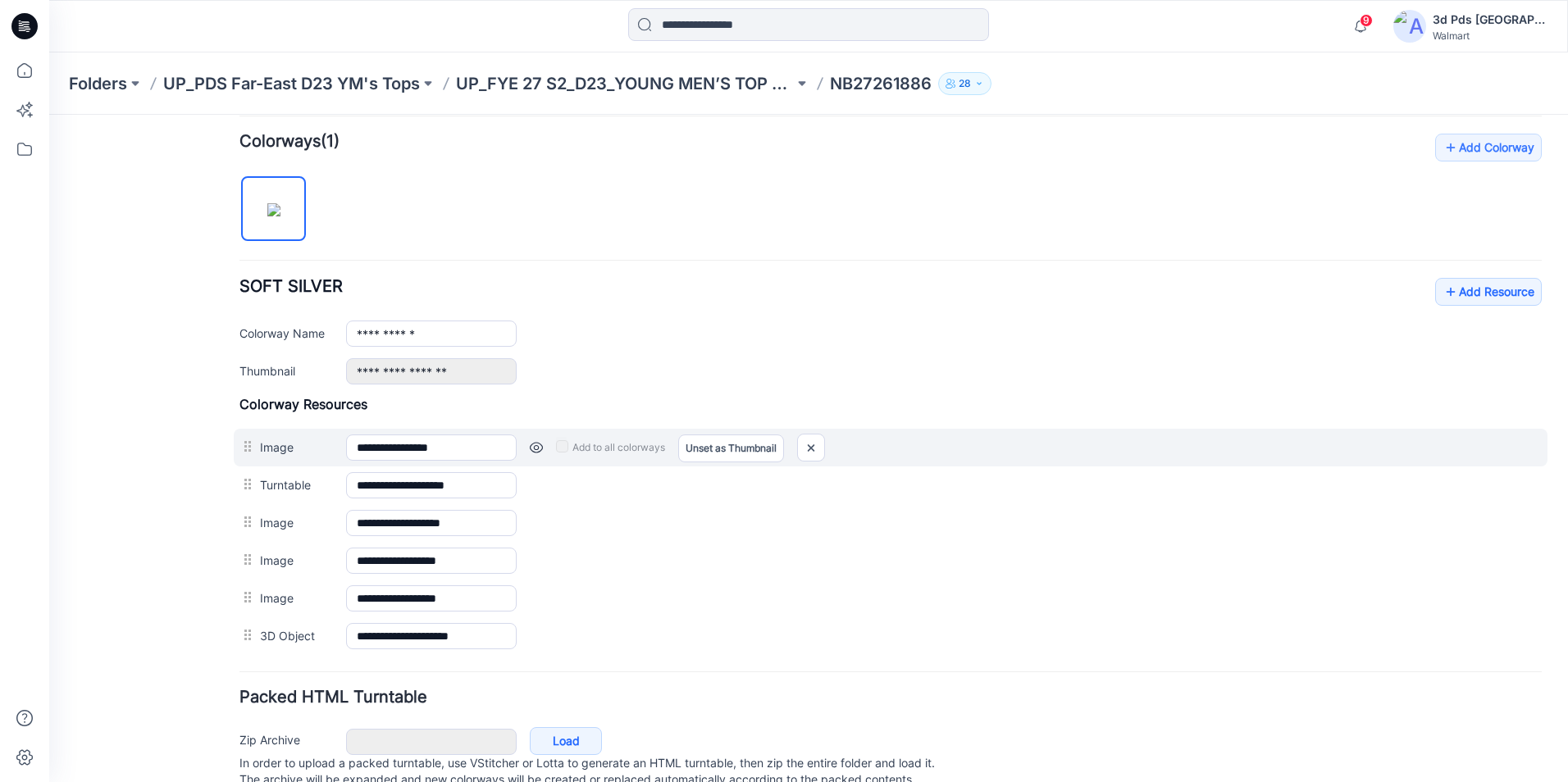
scroll to position [554, 0]
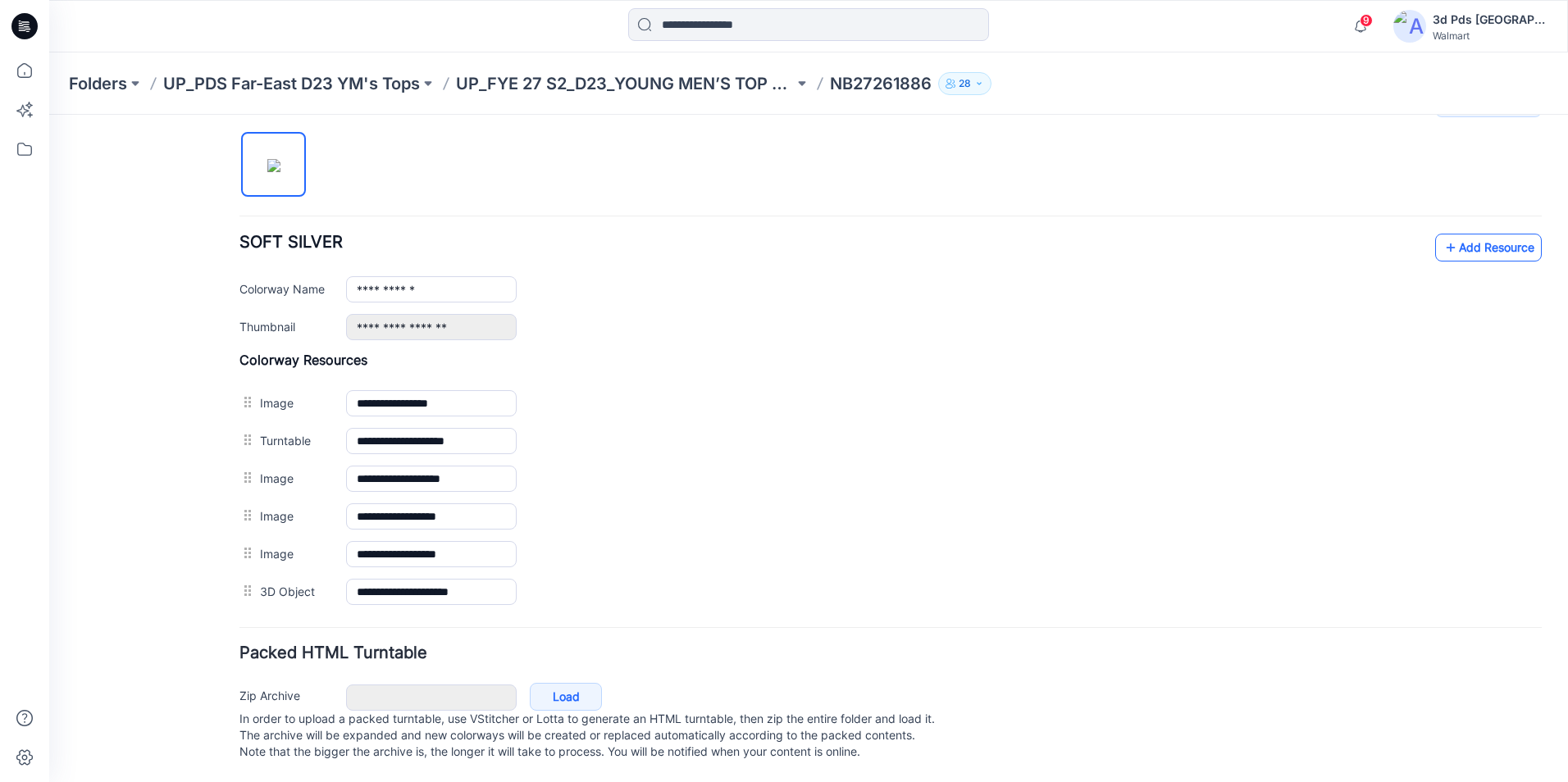
click at [1454, 233] on link "Add Resource" at bounding box center [1489, 247] width 107 height 28
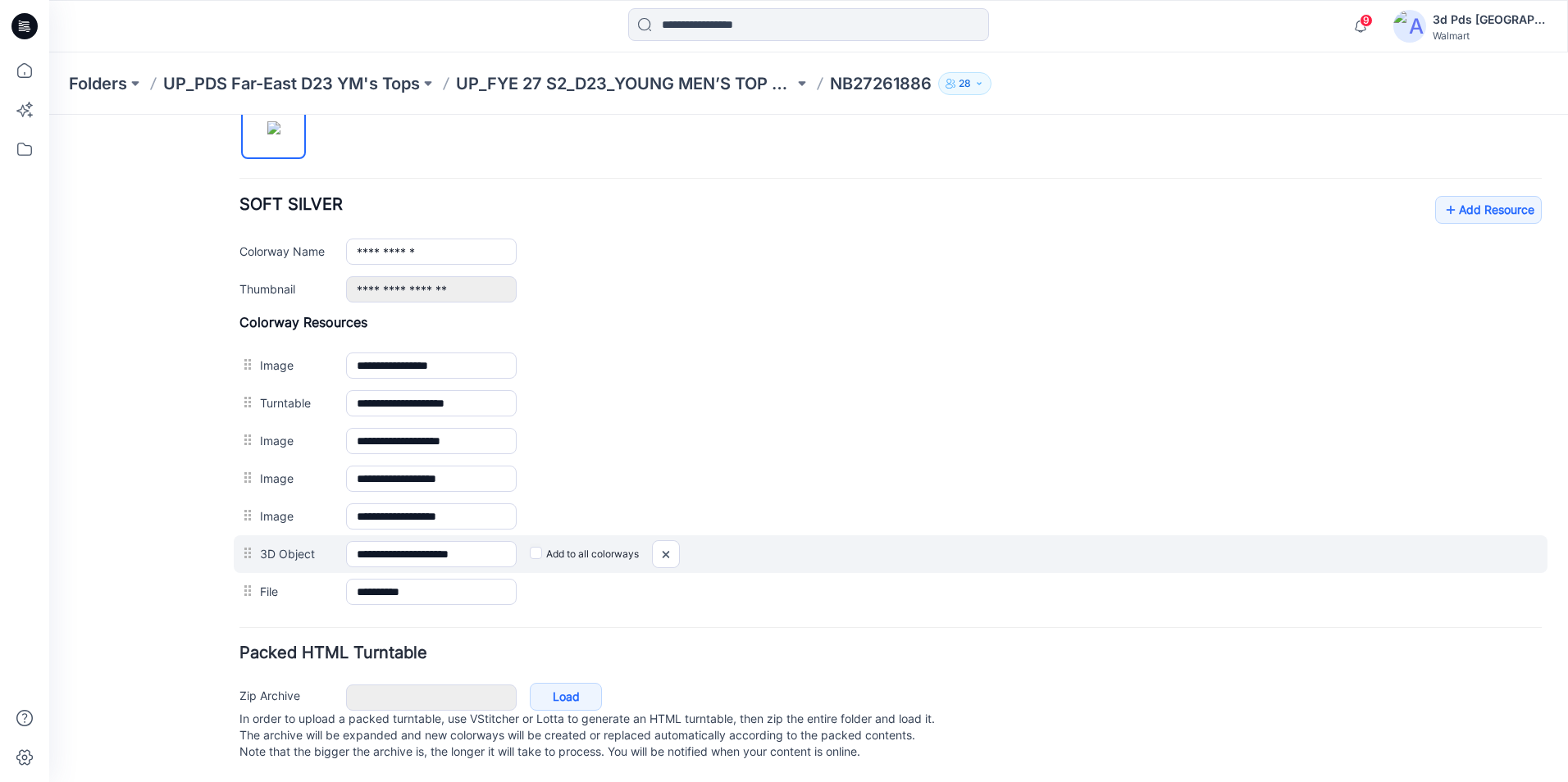
scroll to position [592, 0]
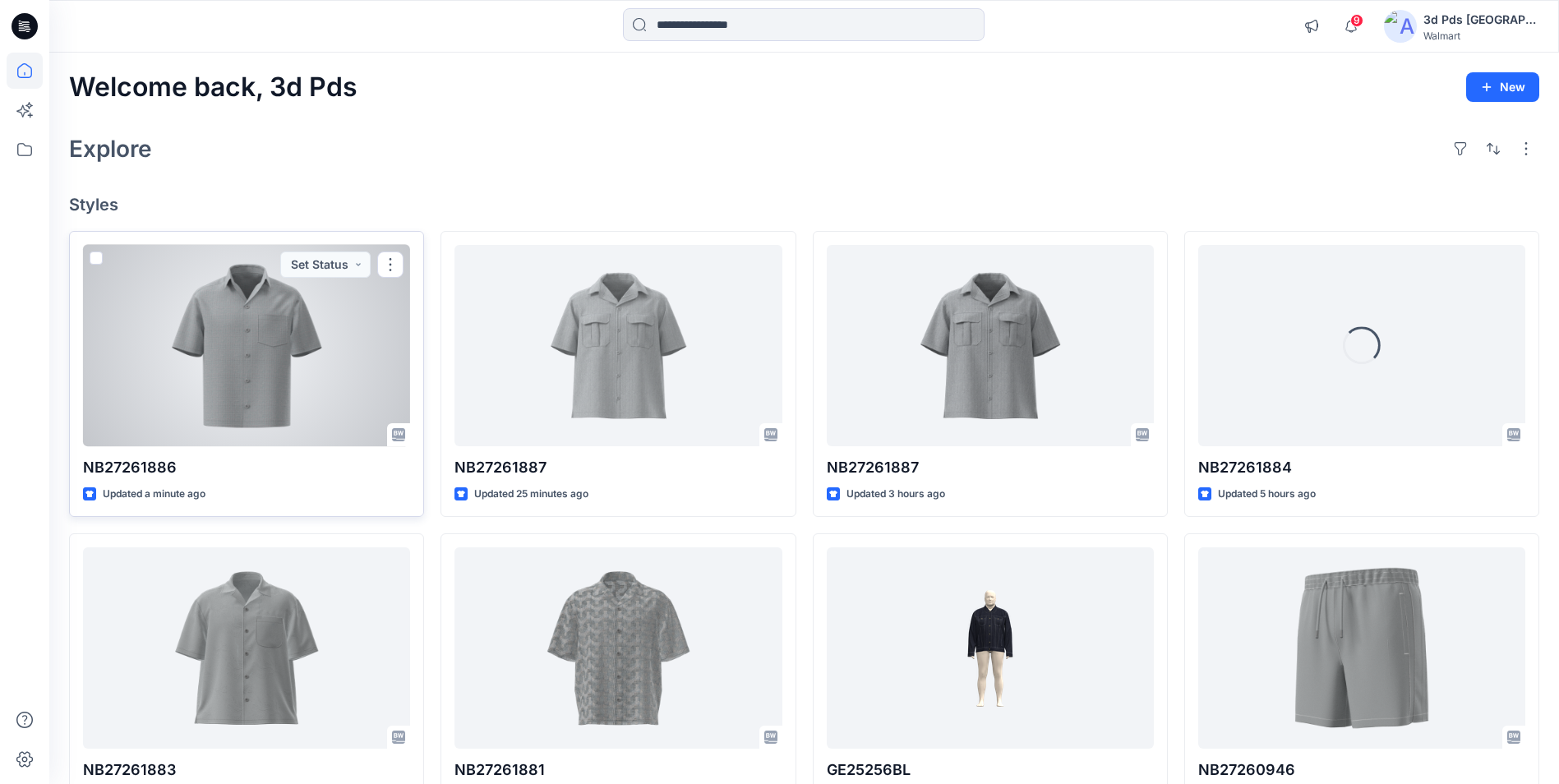
click at [331, 341] on div at bounding box center [247, 346] width 327 height 202
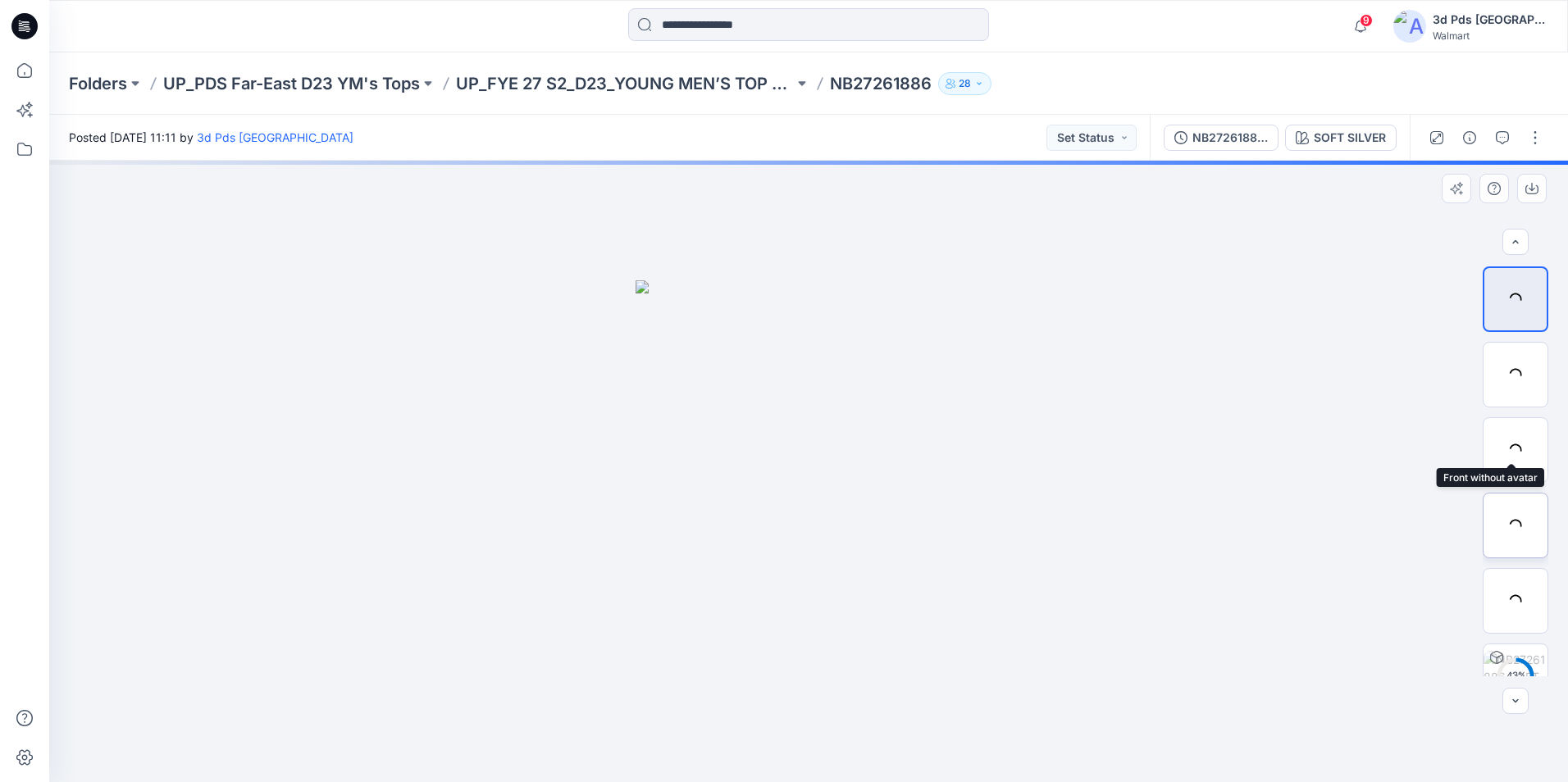
scroll to position [108, 0]
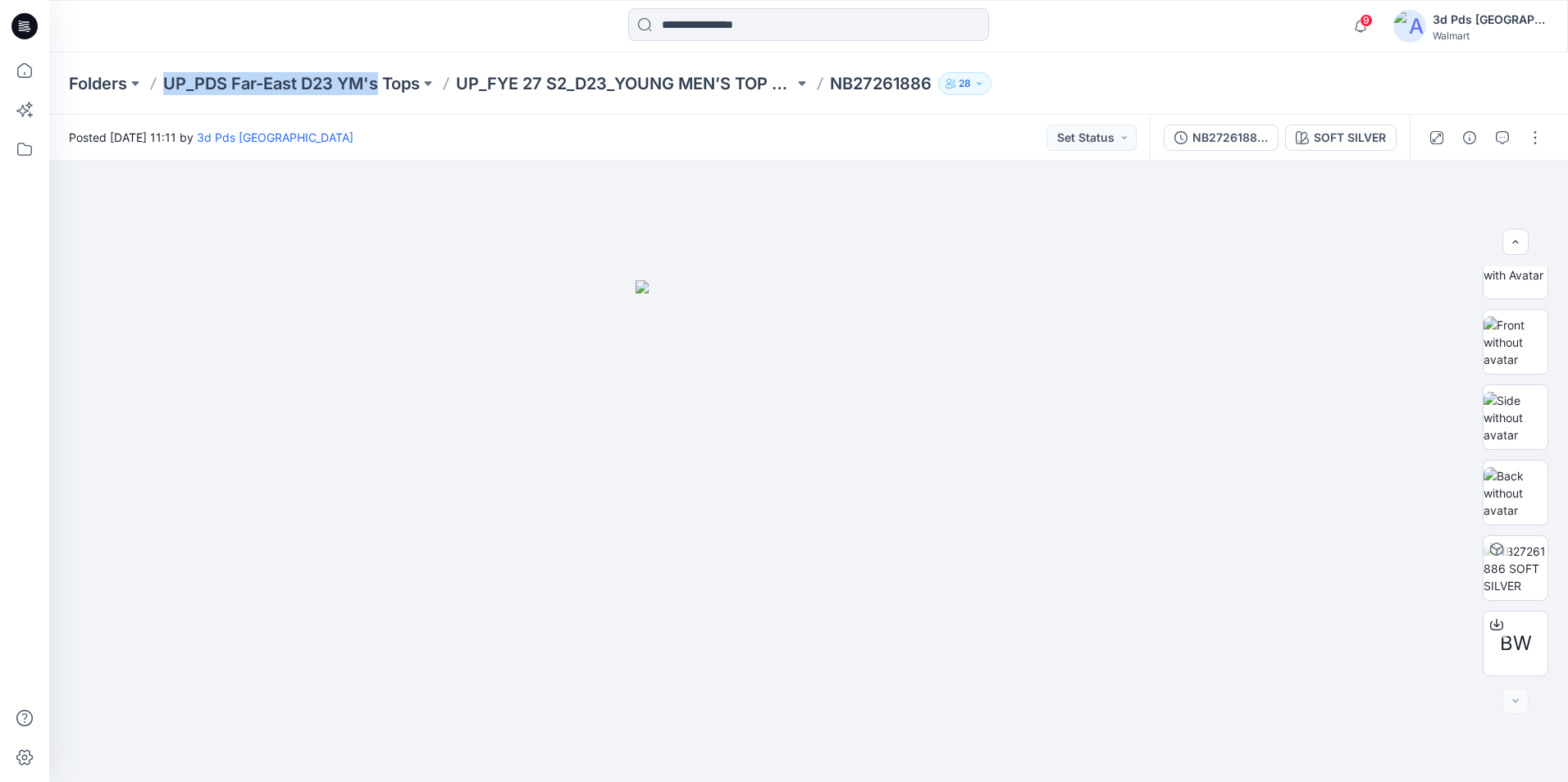
drag, startPoint x: 159, startPoint y: 84, endPoint x: 378, endPoint y: 70, distance: 219.4
click at [378, 70] on div "Folders UP_PDS Far-East D23 YM's Tops UP_FYE 27 S2_D23_YOUNG MEN’S TOP PDS/FAR …" at bounding box center [809, 84] width 1519 height 63
click at [833, 82] on p "NB27261886" at bounding box center [880, 83] width 101 height 23
drag, startPoint x: 831, startPoint y: 85, endPoint x: 936, endPoint y: 89, distance: 105.1
click at [936, 89] on div "Folders UP_PDS Far-East D23 YM's Tops UP_FYE 27 S2_D23_YOUNG MEN’S TOP PDS/FAR …" at bounding box center [744, 83] width 1351 height 23
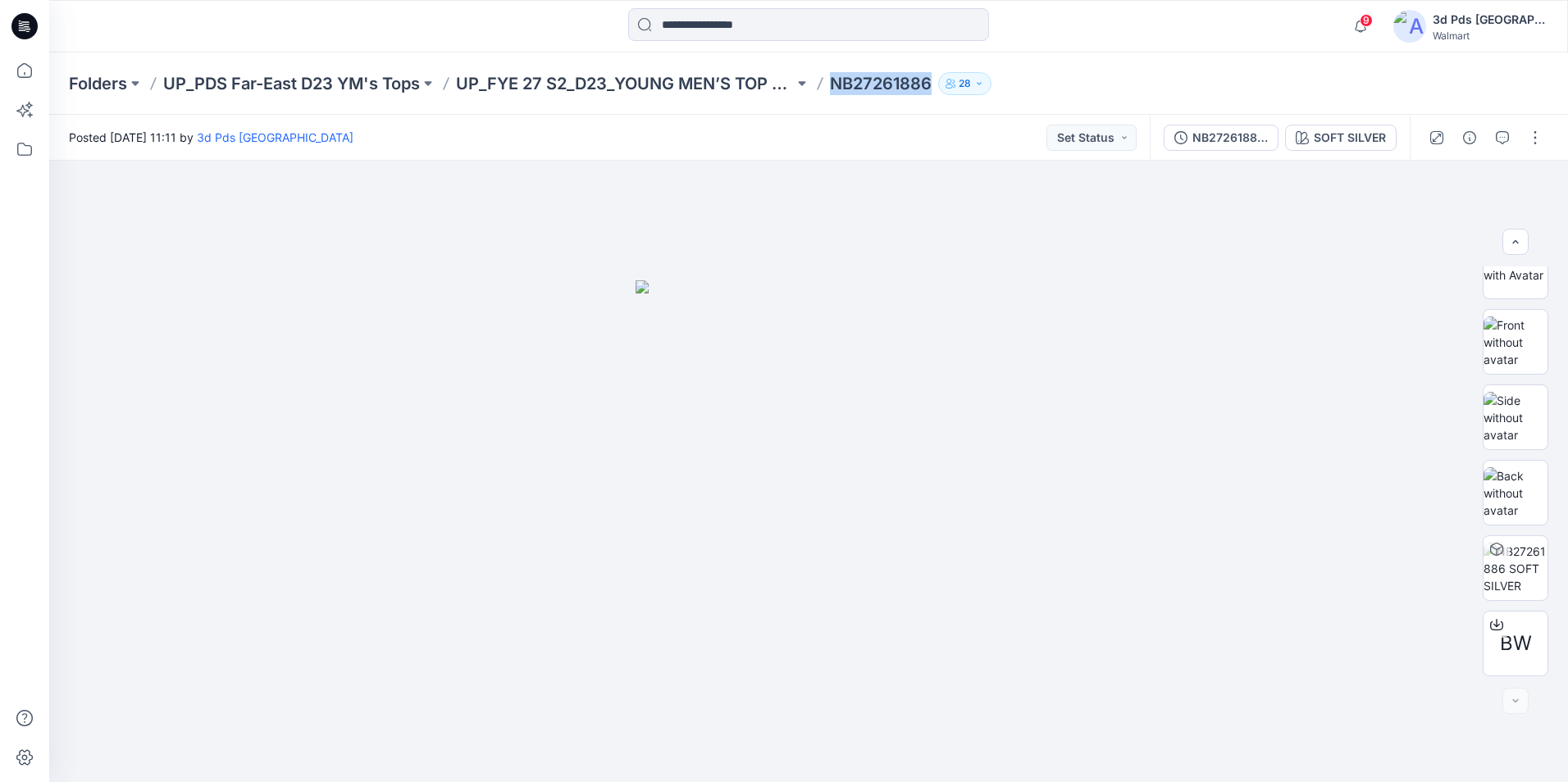
copy p "NB27261886"
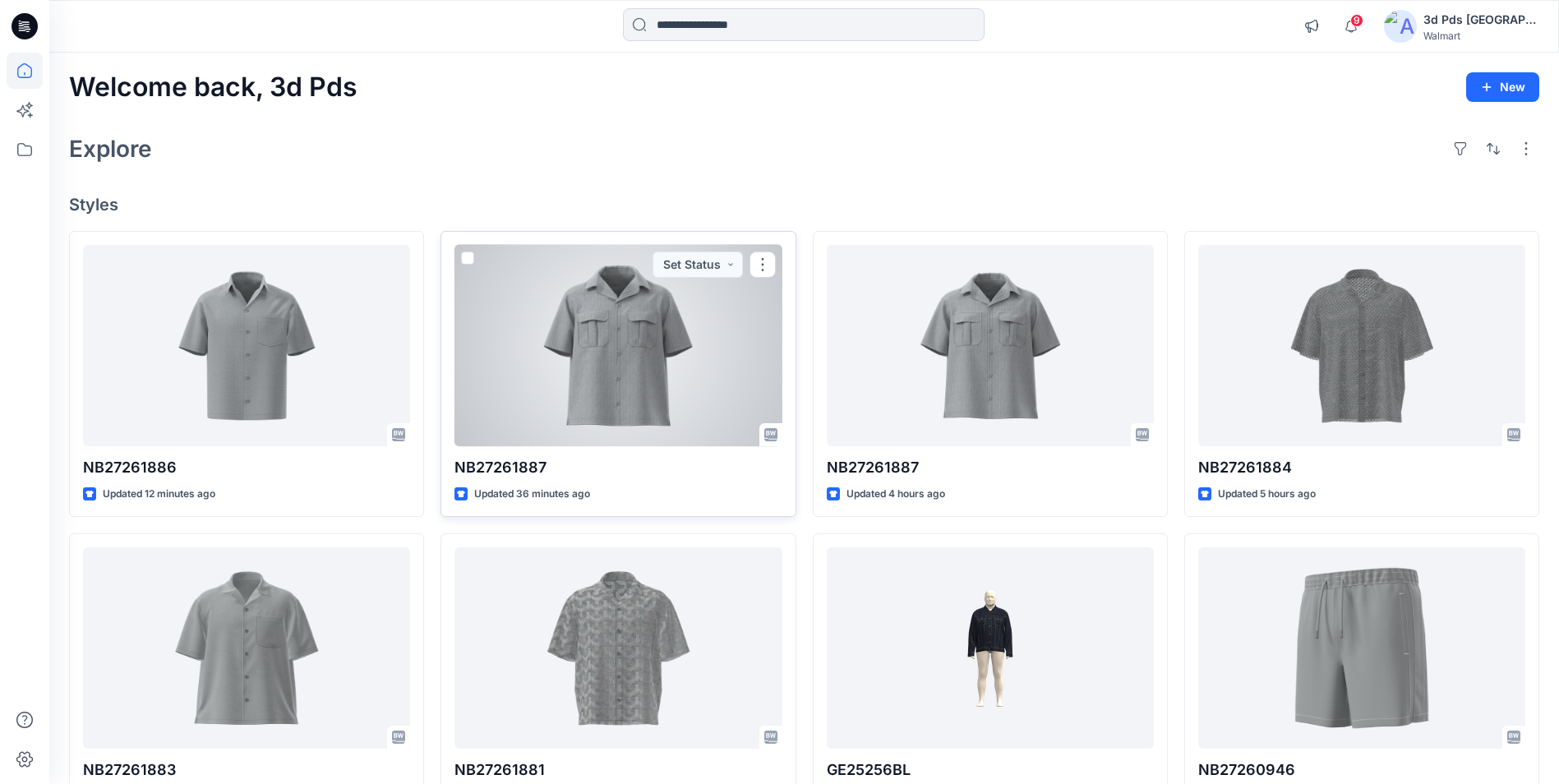
click at [659, 346] on div at bounding box center [618, 346] width 327 height 202
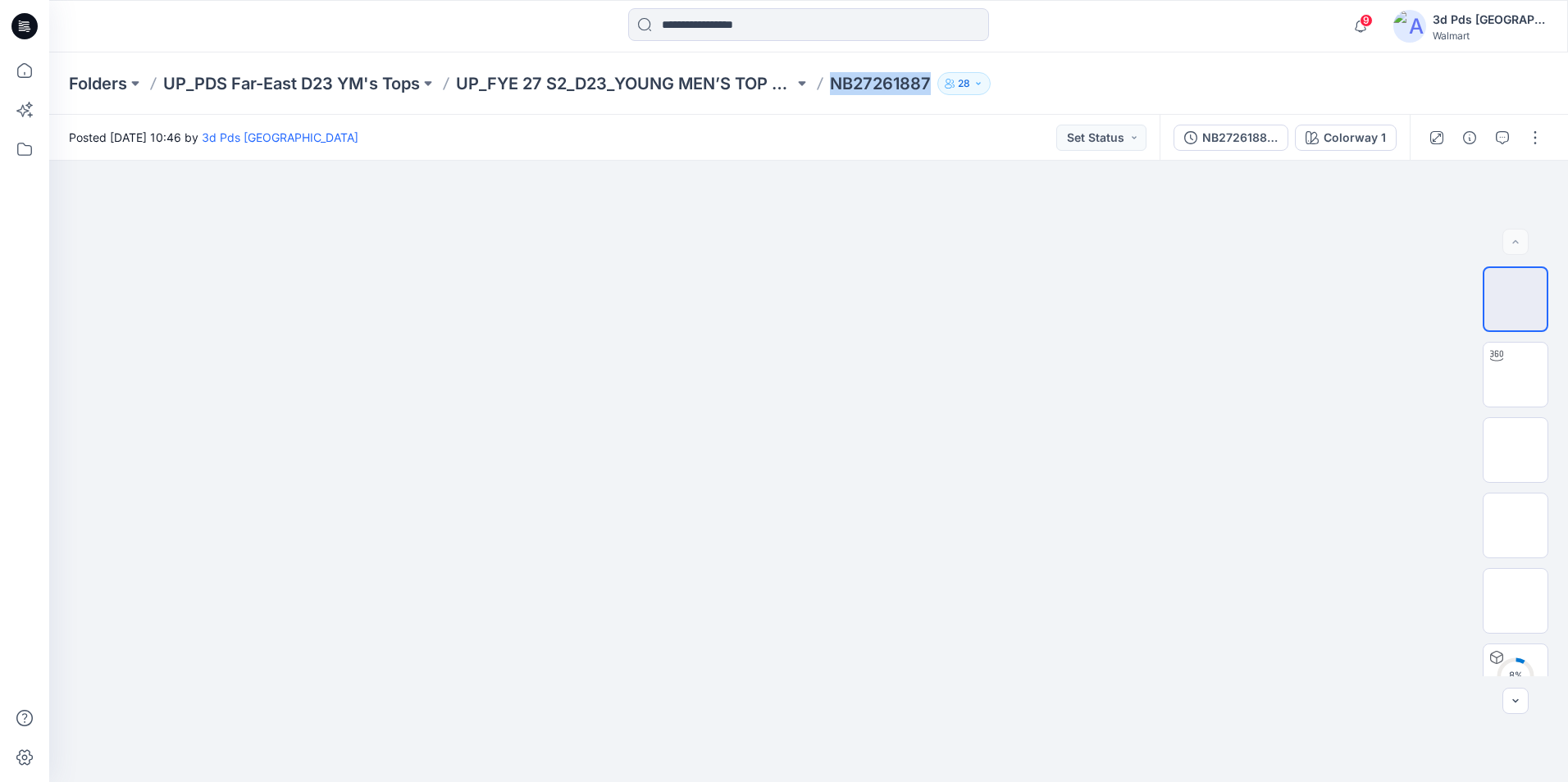
drag, startPoint x: 830, startPoint y: 85, endPoint x: 932, endPoint y: 86, distance: 102.0
click at [932, 86] on div "Folders UP_PDS Far-East D23 YM's Tops UP_FYE 27 S2_D23_YOUNG MEN’S TOP PDS/FAR …" at bounding box center [744, 83] width 1351 height 23
copy p "NB27261887"
